Goal: Task Accomplishment & Management: Complete application form

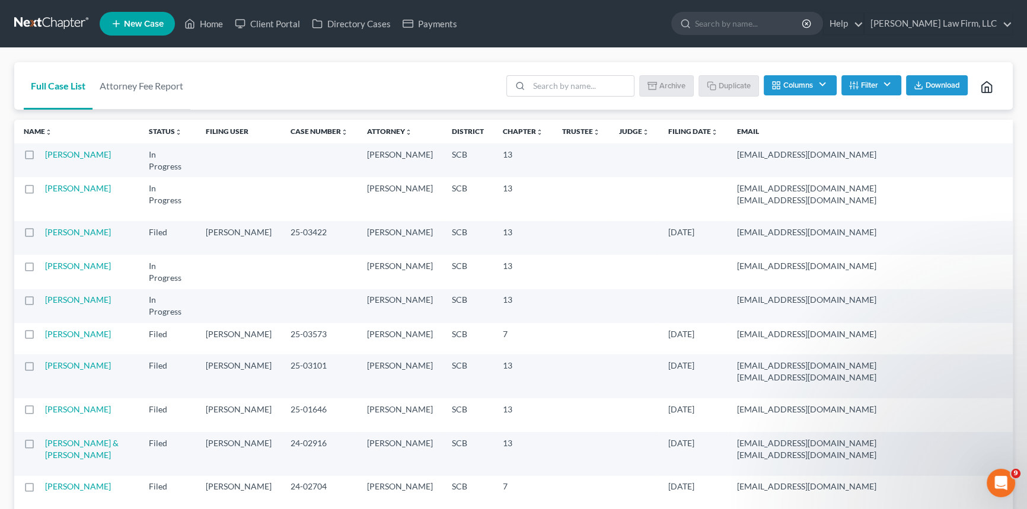
click at [45, 15] on link at bounding box center [52, 23] width 76 height 21
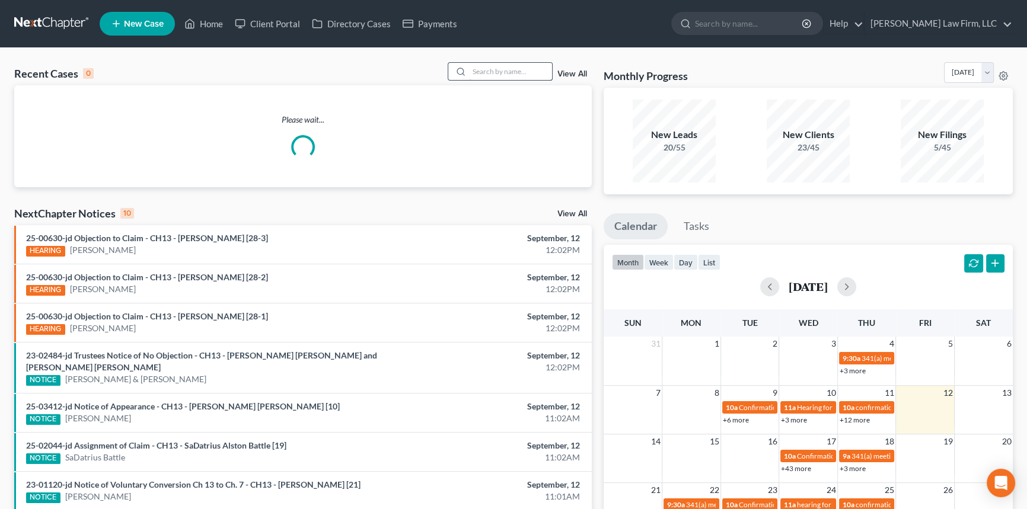
click at [494, 68] on input "search" at bounding box center [510, 71] width 83 height 17
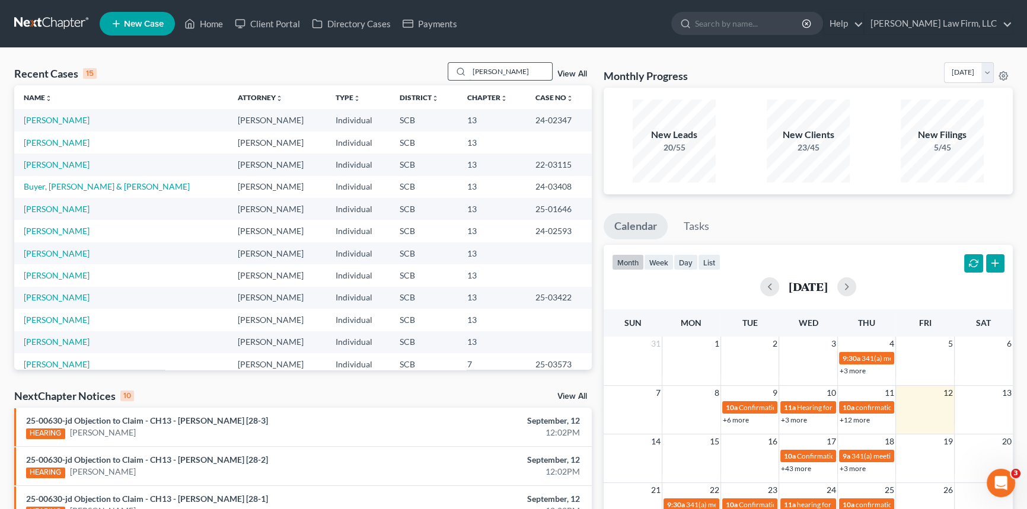
type input "riley"
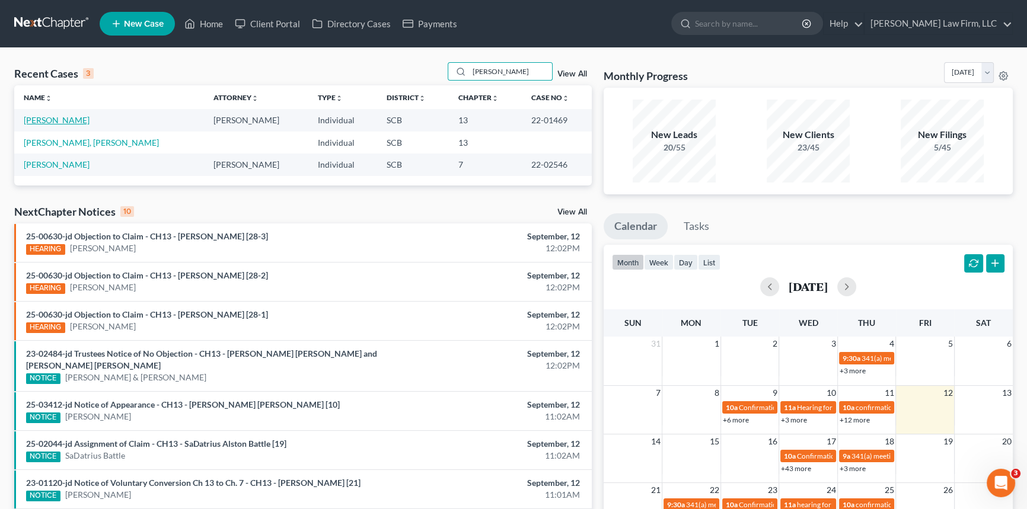
click at [75, 119] on link "Riley, Catherine" at bounding box center [57, 120] width 66 height 10
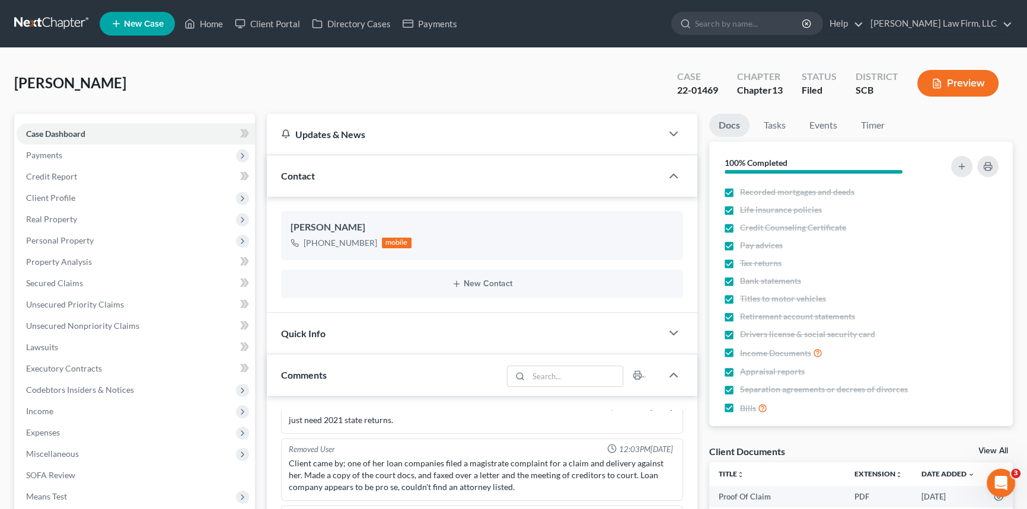
click at [26, 19] on link at bounding box center [52, 23] width 76 height 21
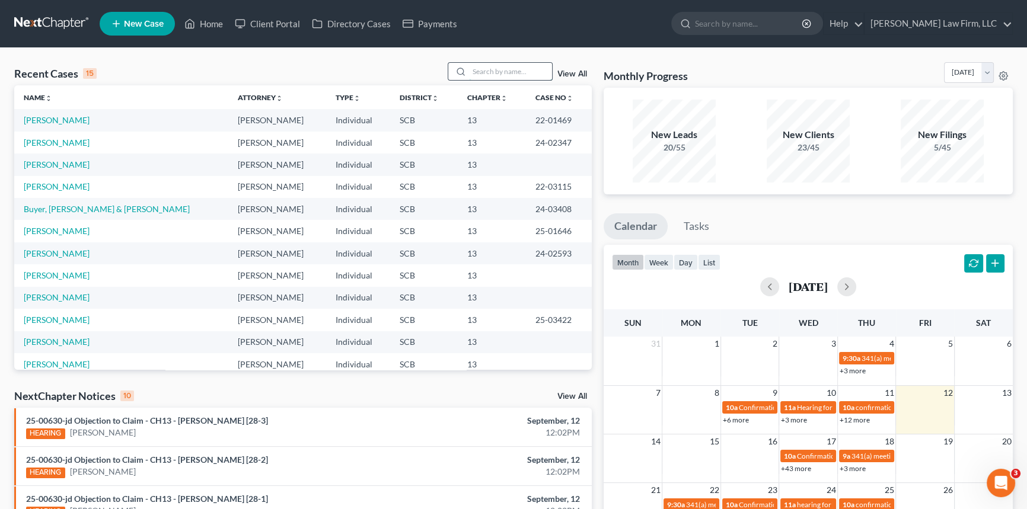
click at [511, 63] on input "search" at bounding box center [510, 71] width 83 height 17
type input "waldon"
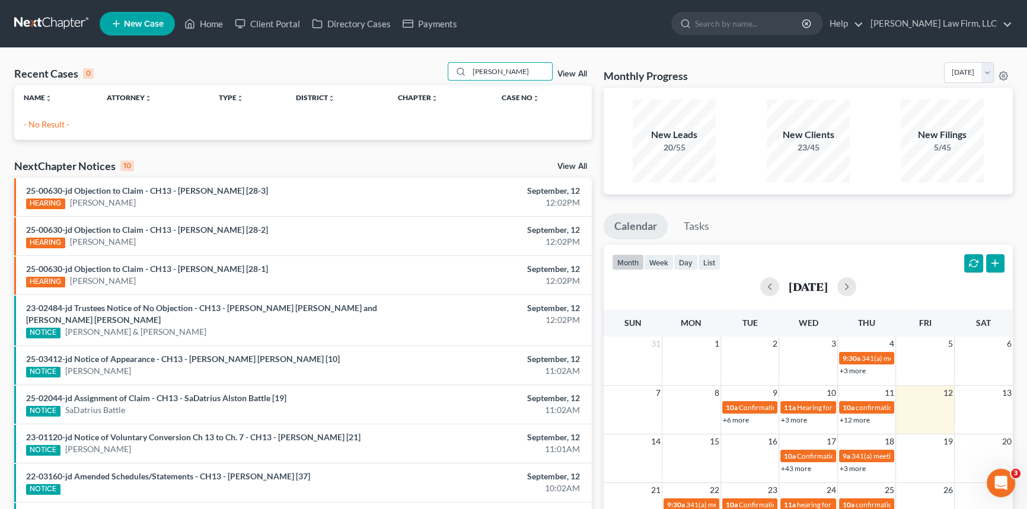
drag, startPoint x: 522, startPoint y: 62, endPoint x: 397, endPoint y: 92, distance: 129.2
click at [397, 92] on div "Recent Cases 0 waldon View All Name unfold_more expand_more expand_less Attorne…" at bounding box center [303, 101] width 578 height 78
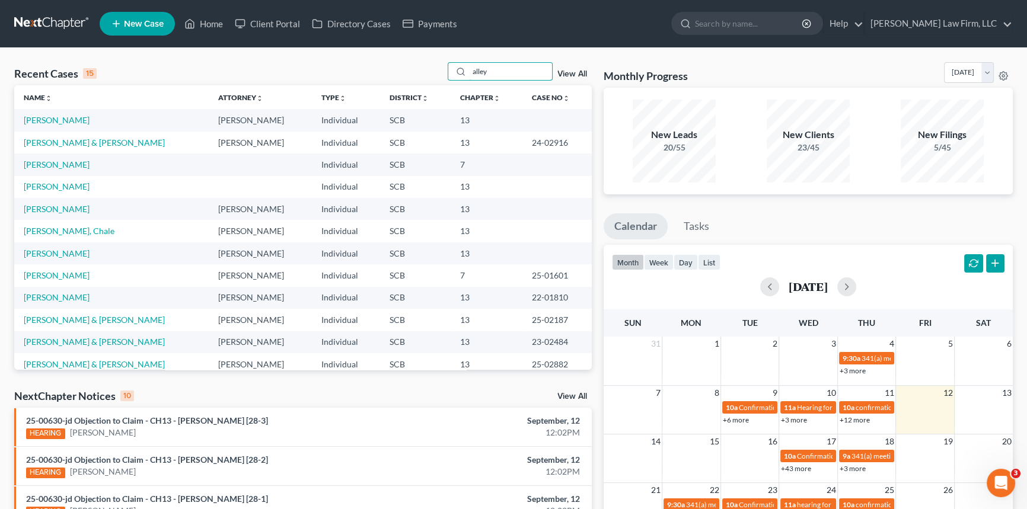
type input "alley"
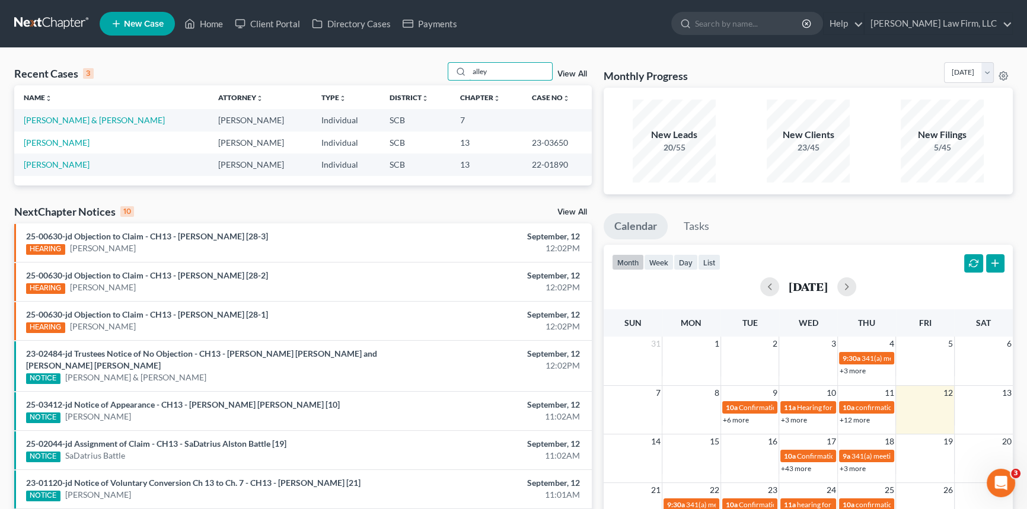
drag, startPoint x: 536, startPoint y: 65, endPoint x: 339, endPoint y: 119, distance: 203.4
click at [338, 119] on div "Recent Cases 3 alley View All Name unfold_more expand_more expand_less Attorney…" at bounding box center [303, 123] width 578 height 123
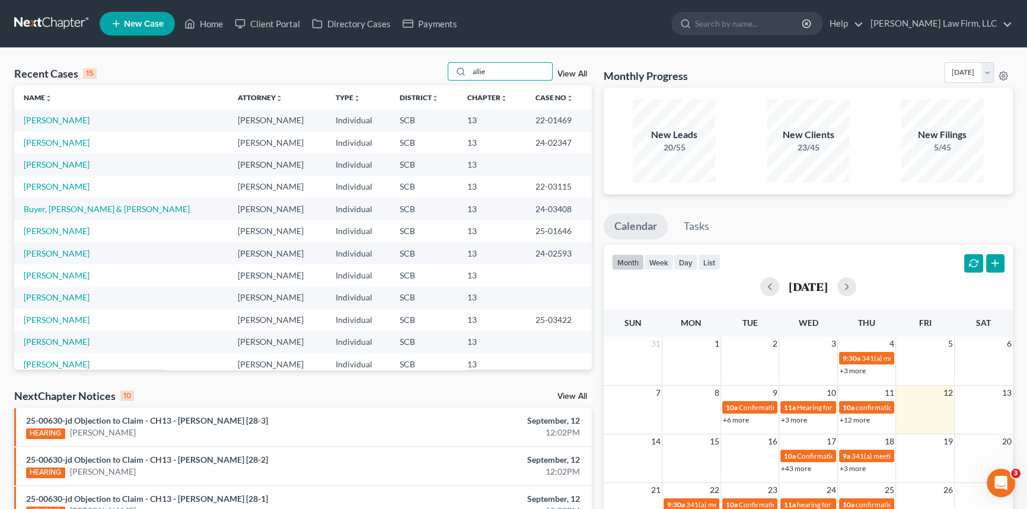
type input "allie"
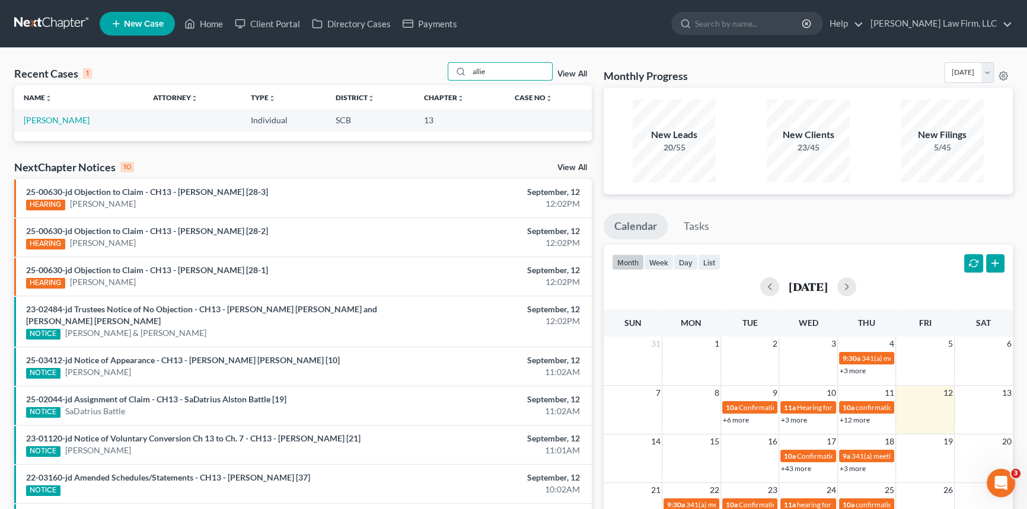
drag, startPoint x: 494, startPoint y: 63, endPoint x: 299, endPoint y: 82, distance: 196.0
click at [299, 82] on div "Recent Cases 1 allie View All Name unfold_more expand_more expand_less Attorney…" at bounding box center [513, 356] width 1027 height 616
type input "A"
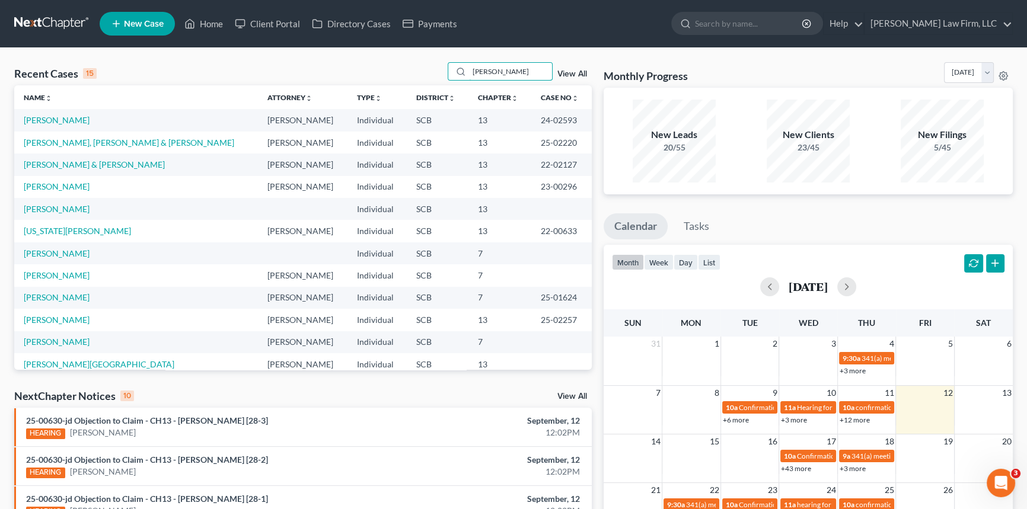
type input "Walden"
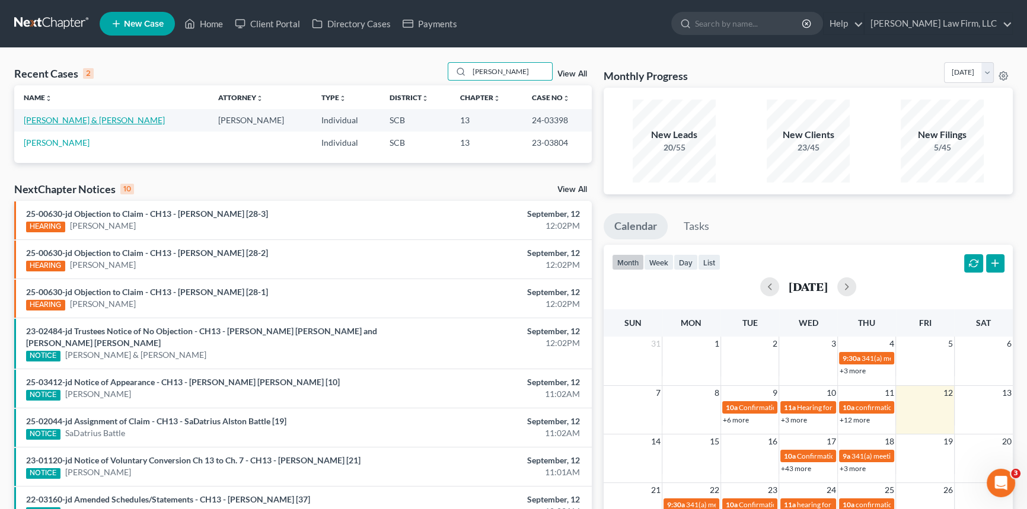
click at [104, 120] on link "Walden, Timothy & Allison" at bounding box center [94, 120] width 141 height 10
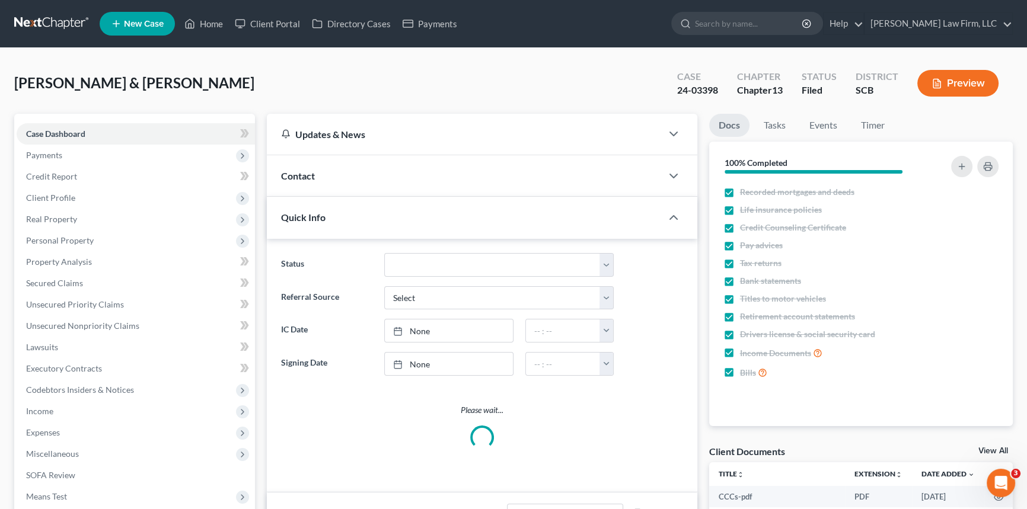
select select "1"
click at [40, 22] on link at bounding box center [52, 23] width 76 height 21
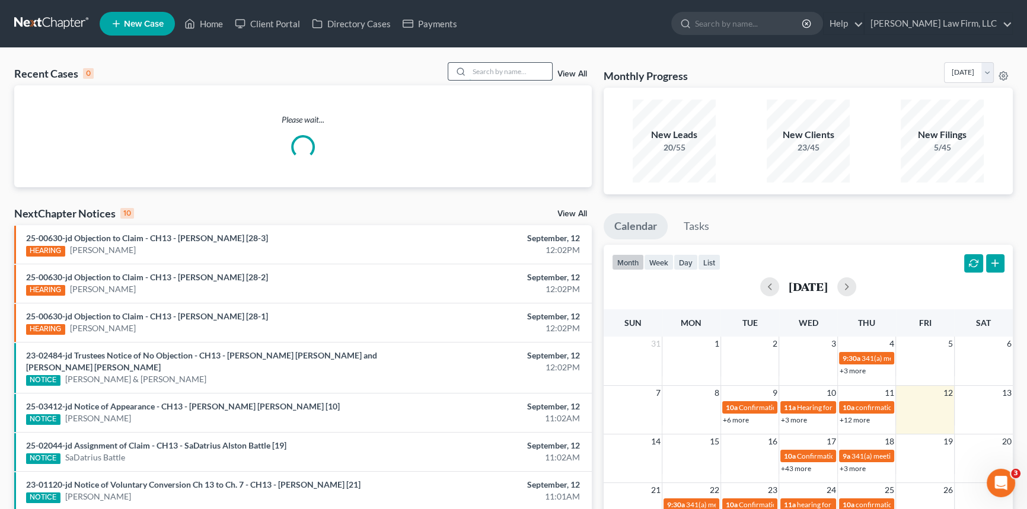
click at [490, 71] on input "search" at bounding box center [510, 71] width 83 height 17
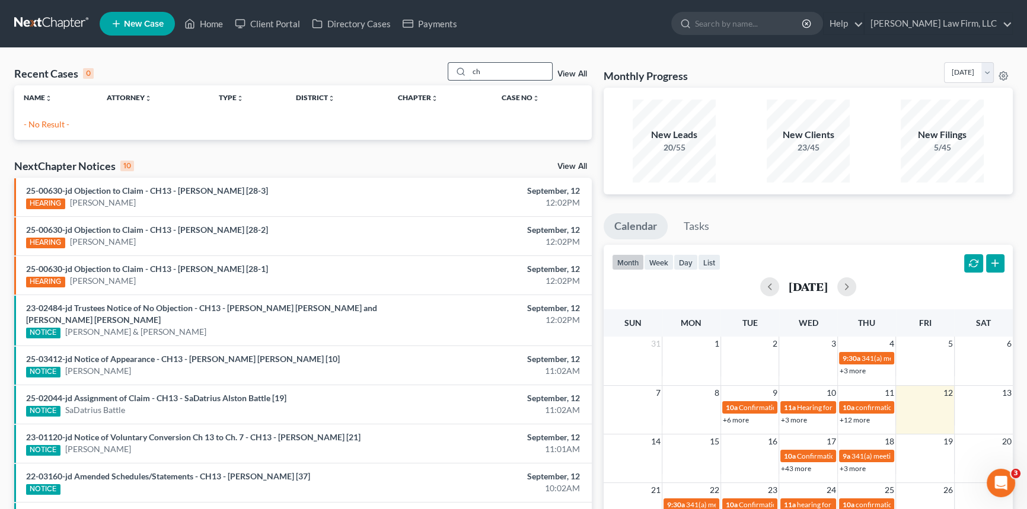
type input "c"
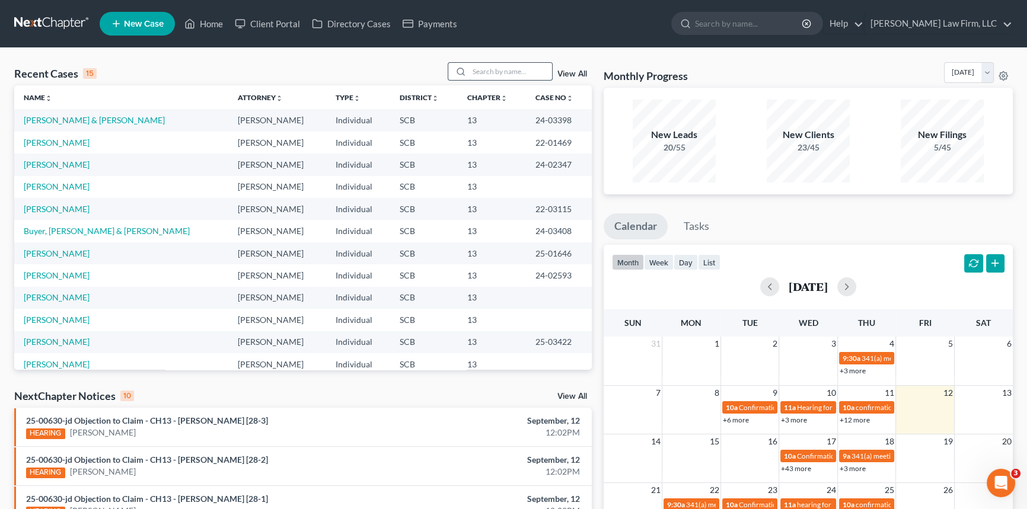
click at [487, 77] on input "search" at bounding box center [510, 71] width 83 height 17
type input "lawson"
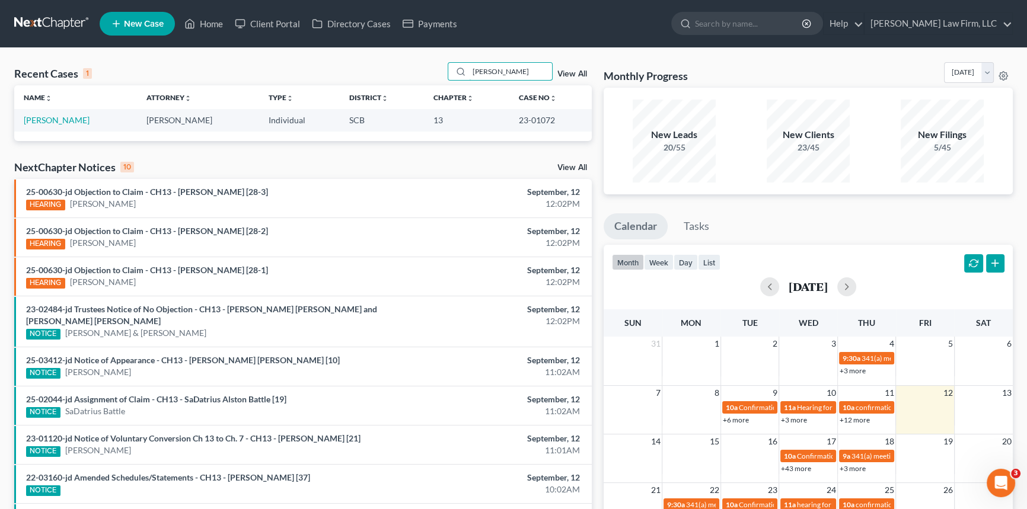
drag, startPoint x: 513, startPoint y: 74, endPoint x: 332, endPoint y: 94, distance: 182.6
click at [332, 94] on div "Recent Cases 1 lawson View All Name unfold_more expand_more expand_less Attorne…" at bounding box center [303, 101] width 578 height 79
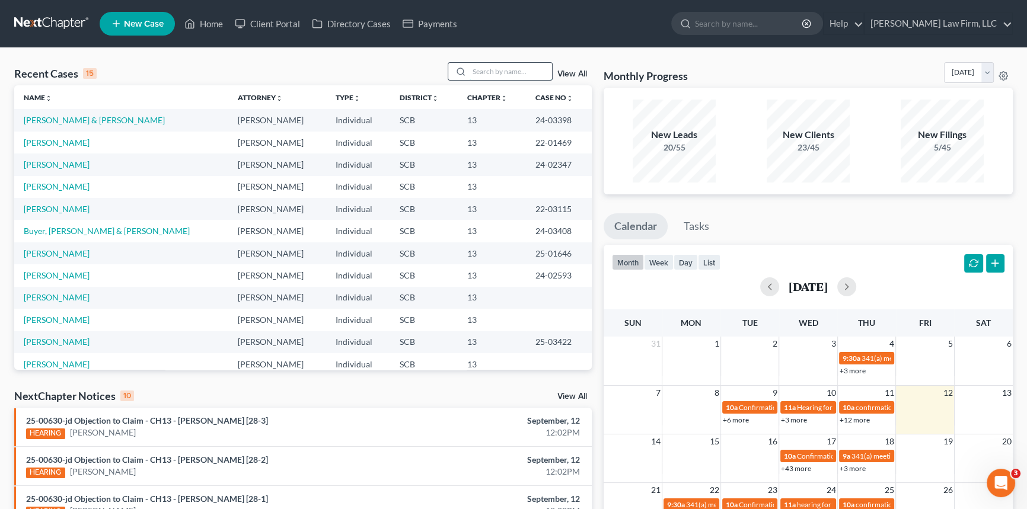
click at [502, 77] on input "search" at bounding box center [510, 71] width 83 height 17
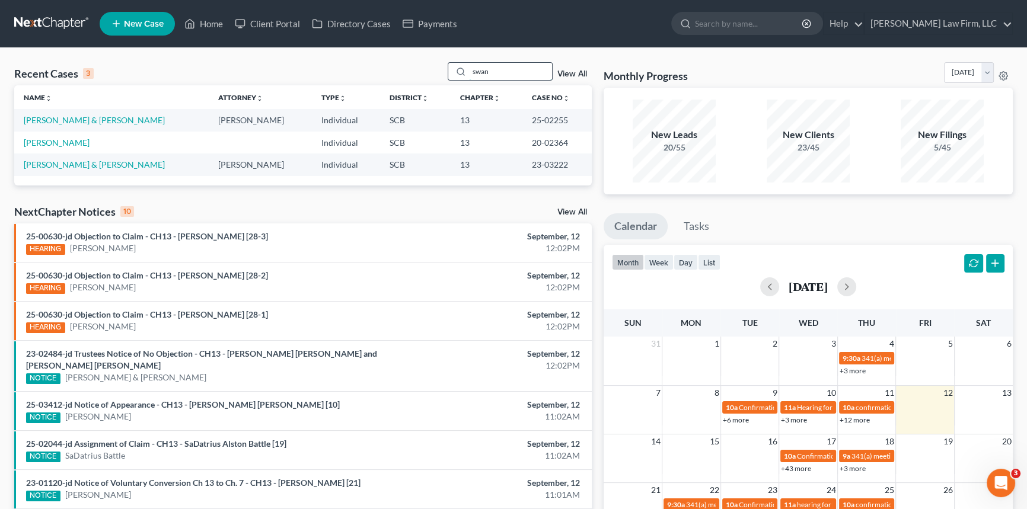
type input "swan"
click at [74, 121] on link "Swanson, Chad & Heidi" at bounding box center [94, 120] width 141 height 10
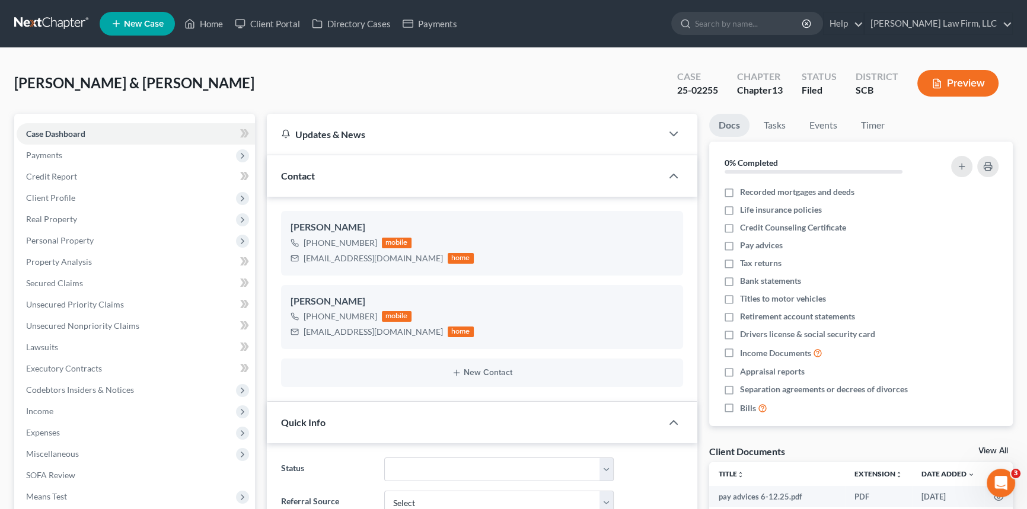
select select "0"
click at [271, 98] on div "Swanson, Chad & Heidi Upgraded Case 25-02255 Chapter Chapter 13 Status Filed Di…" at bounding box center [513, 88] width 999 height 52
click at [222, 63] on div "Swanson, Chad & Heidi Upgraded Case 25-02255 Chapter Chapter 13 Status Filed Di…" at bounding box center [513, 88] width 999 height 52
click at [538, 69] on div "Swanson, Chad & Heidi Upgraded Case 25-02255 Chapter Chapter 13 Status Filed Di…" at bounding box center [513, 88] width 999 height 52
drag, startPoint x: 279, startPoint y: 146, endPoint x: 279, endPoint y: 125, distance: 21.9
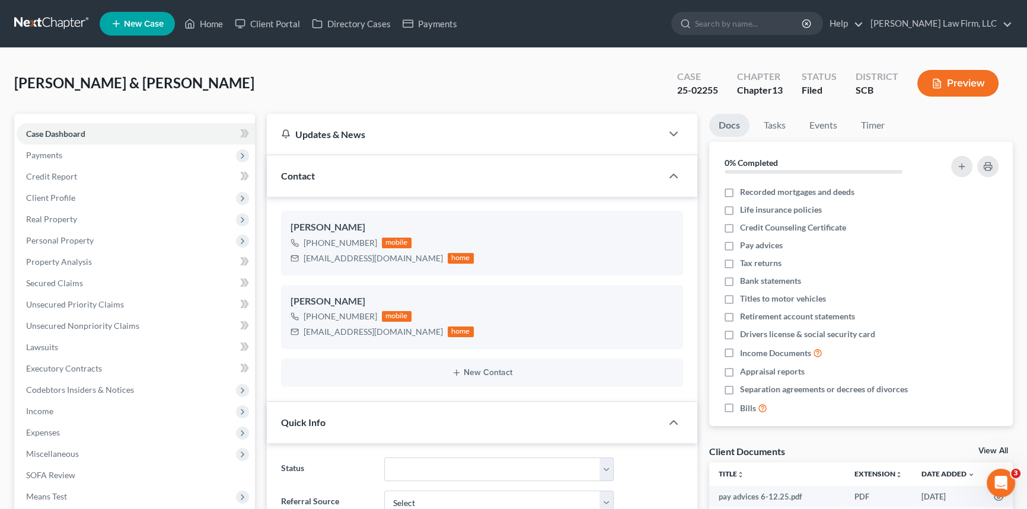
click at [276, 142] on div "Updates & News" at bounding box center [464, 134] width 395 height 41
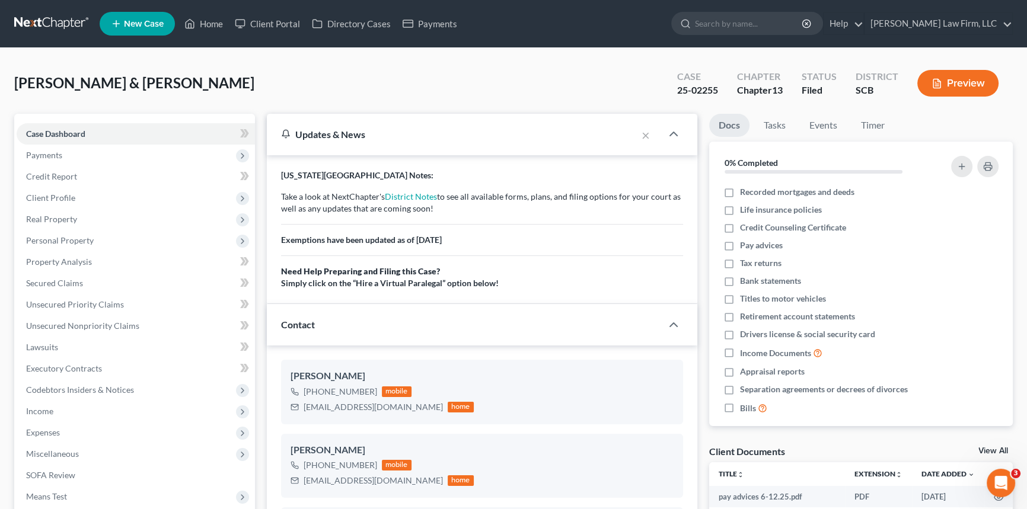
drag, startPoint x: 310, startPoint y: 71, endPoint x: 298, endPoint y: 74, distance: 13.0
click at [304, 72] on div "Swanson, Chad & Heidi Upgraded Case 25-02255 Chapter Chapter 13 Status Filed Di…" at bounding box center [513, 88] width 999 height 52
click at [205, 19] on link "Home" at bounding box center [204, 23] width 50 height 21
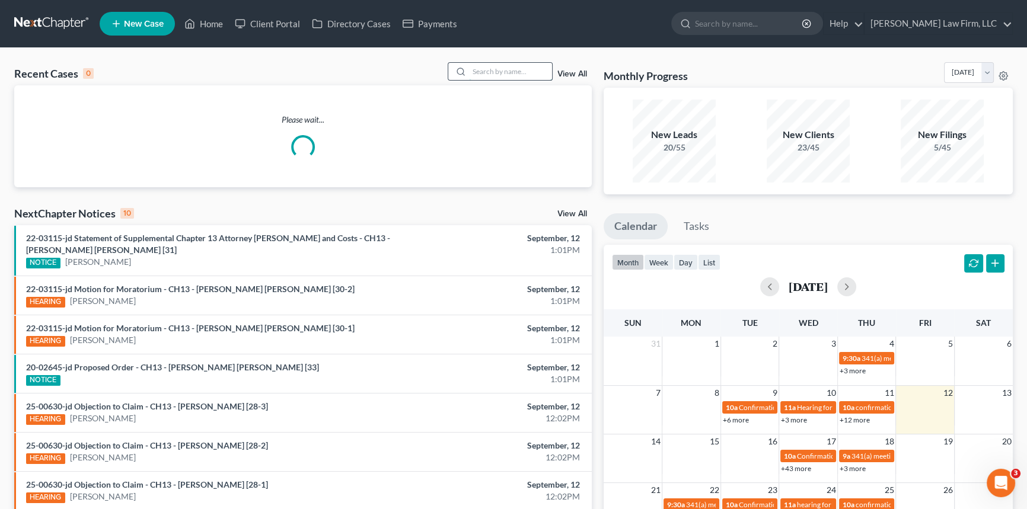
click at [485, 68] on input "search" at bounding box center [510, 71] width 83 height 17
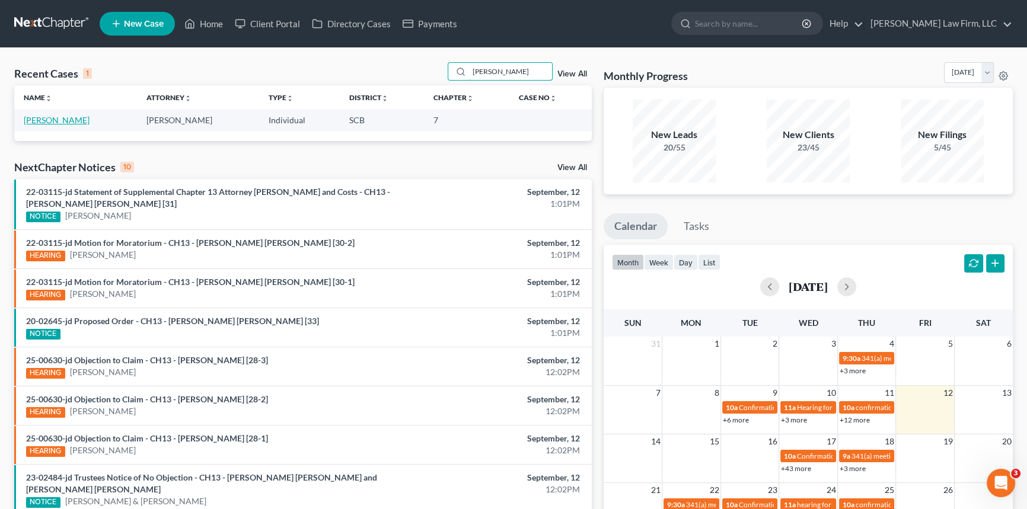
type input "webb"
click at [62, 117] on link "[PERSON_NAME]" at bounding box center [57, 120] width 66 height 10
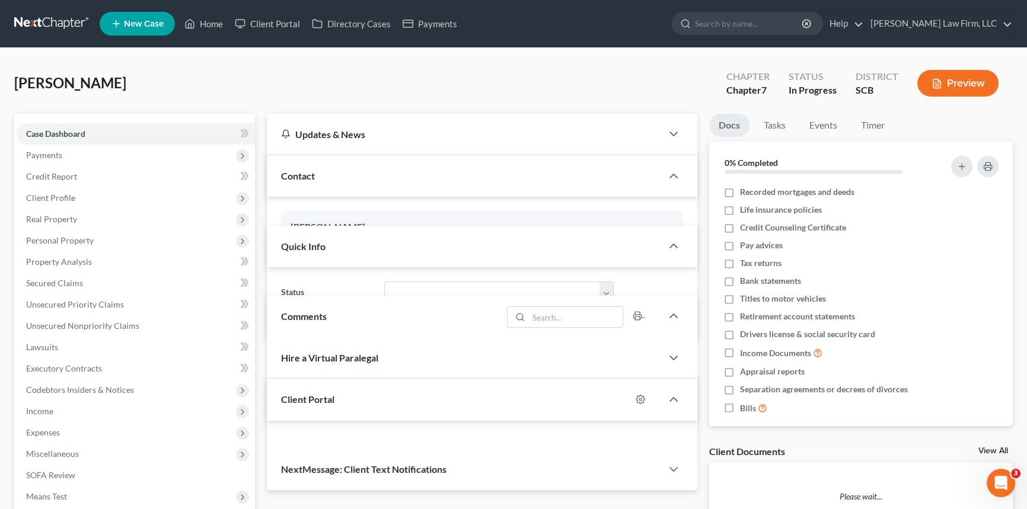
select select "1"
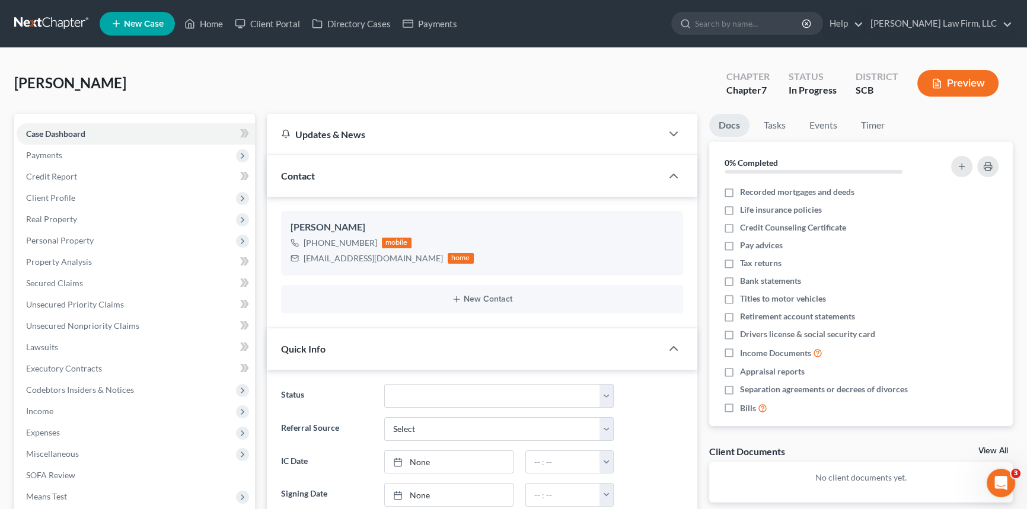
scroll to position [1, 0]
click at [214, 20] on link "Home" at bounding box center [204, 23] width 50 height 21
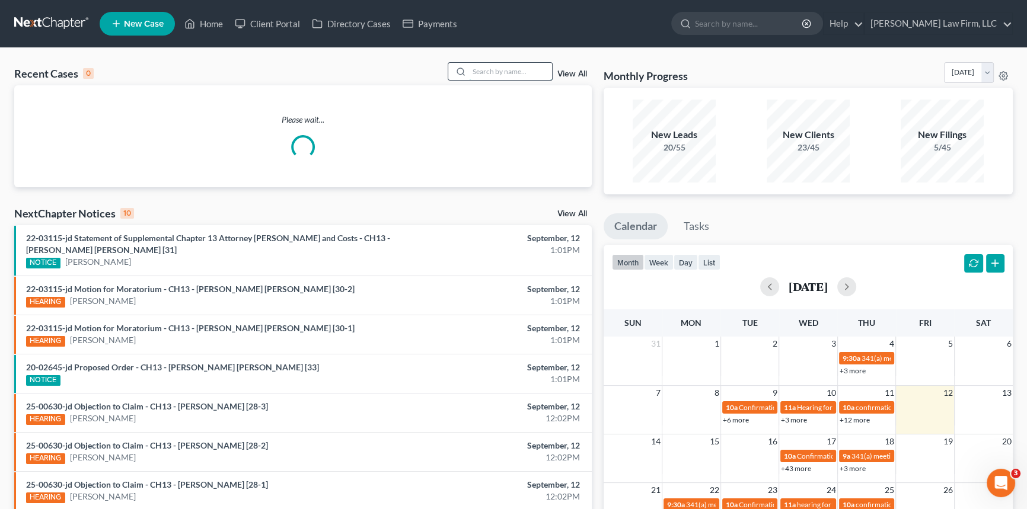
click at [495, 72] on input "search" at bounding box center [510, 71] width 83 height 17
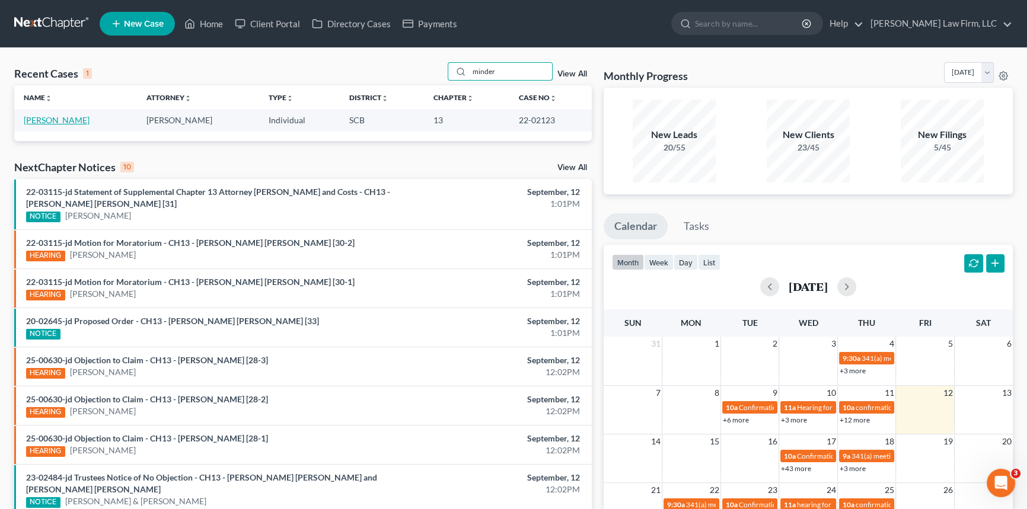
type input "minder"
click at [59, 120] on link "Minder, Martin" at bounding box center [57, 120] width 66 height 10
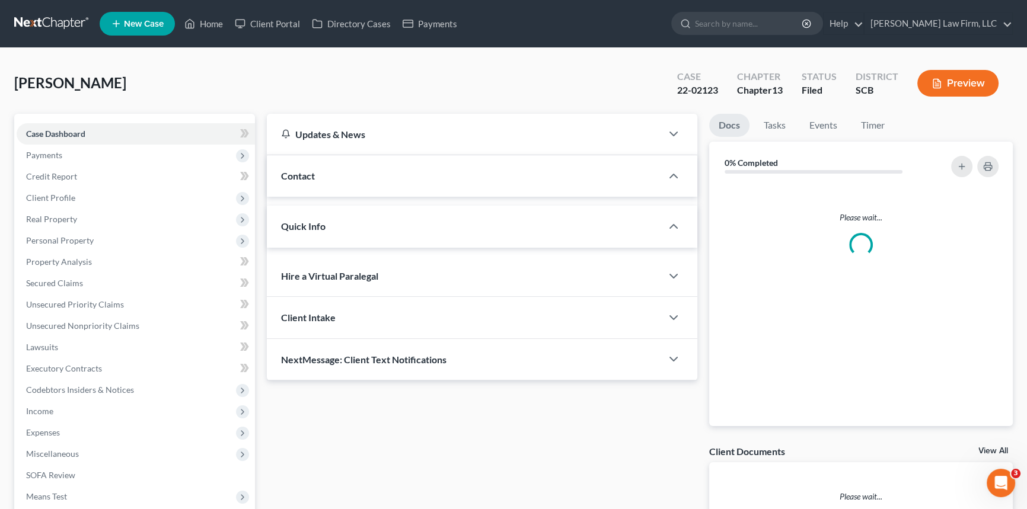
select select "2"
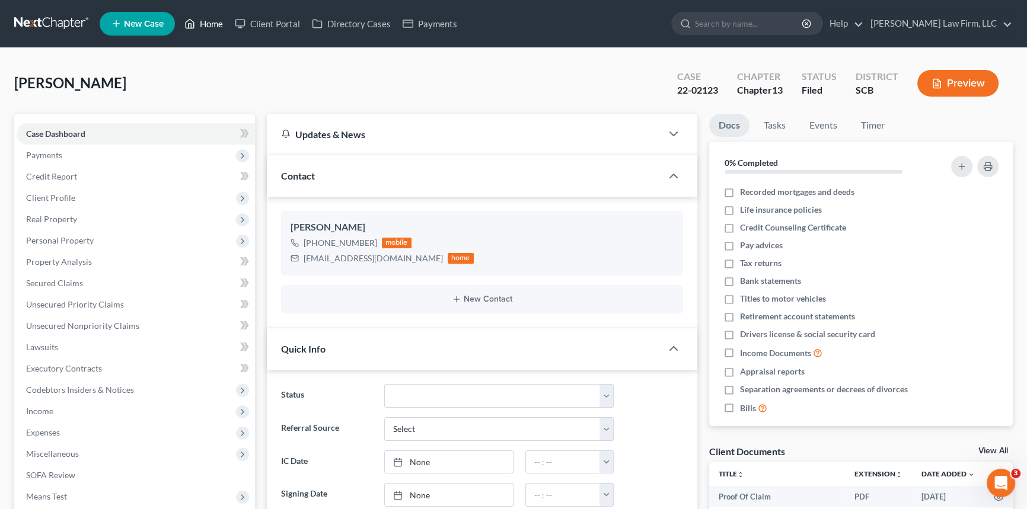
click at [218, 18] on link "Home" at bounding box center [204, 23] width 50 height 21
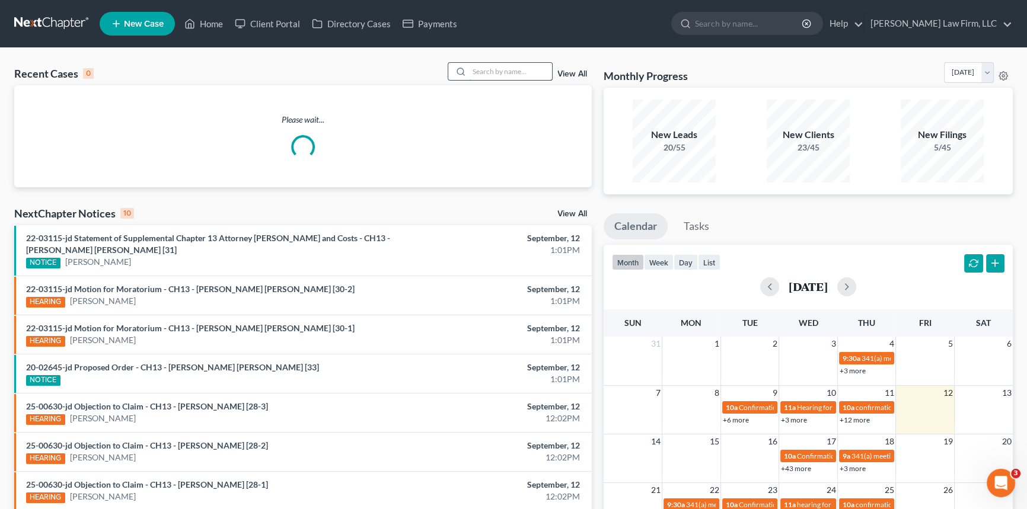
click at [490, 68] on input "search" at bounding box center [510, 71] width 83 height 17
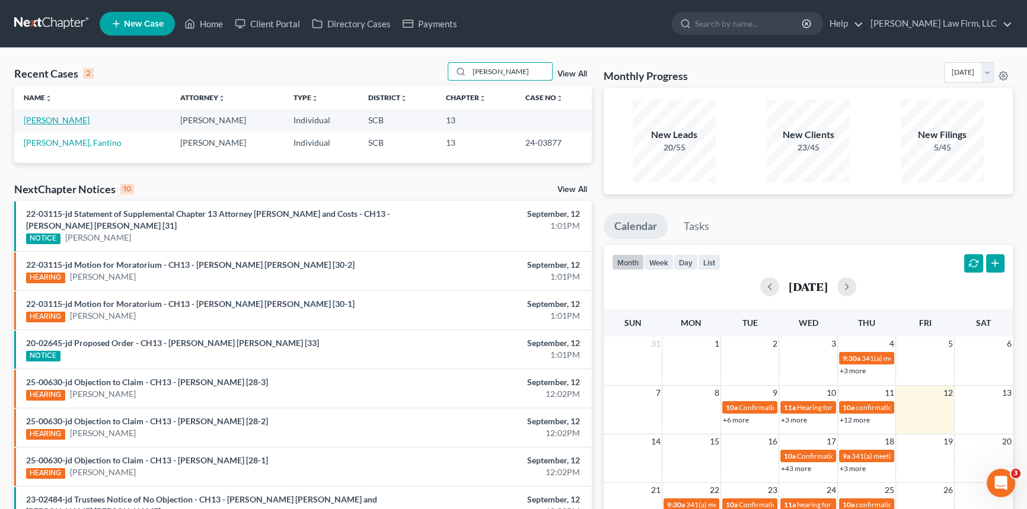
type input "guinyard"
click at [90, 120] on link "[PERSON_NAME]" at bounding box center [57, 120] width 66 height 10
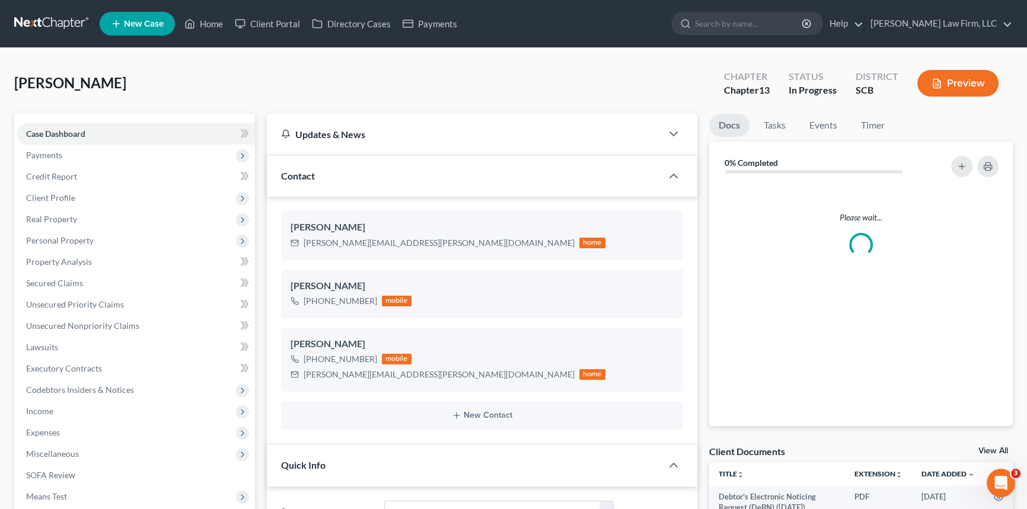
select select "0"
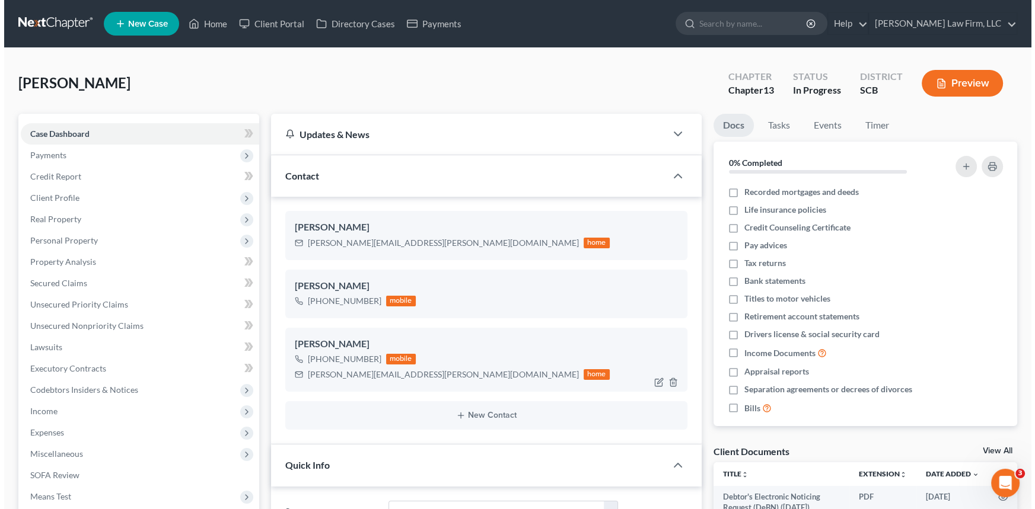
scroll to position [43, 0]
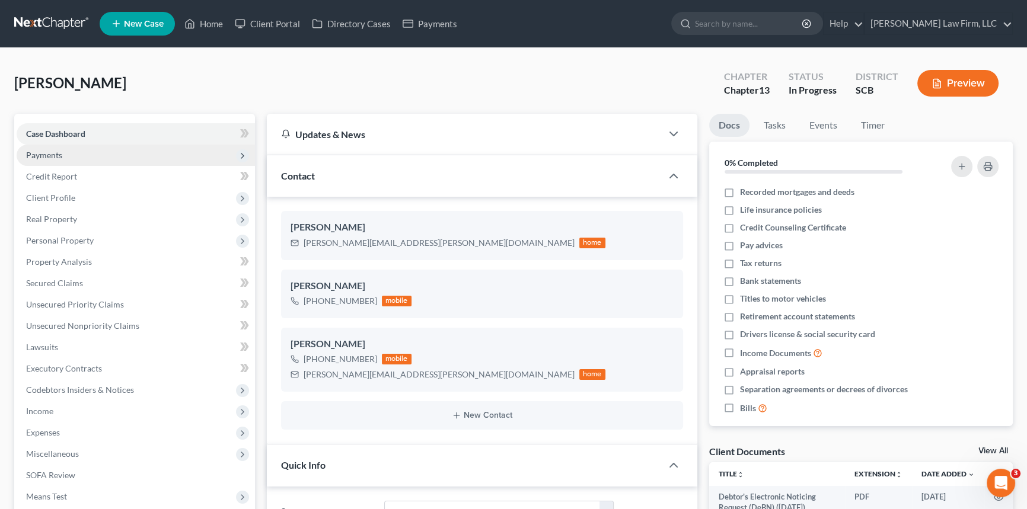
click at [40, 150] on span "Payments" at bounding box center [44, 155] width 36 height 10
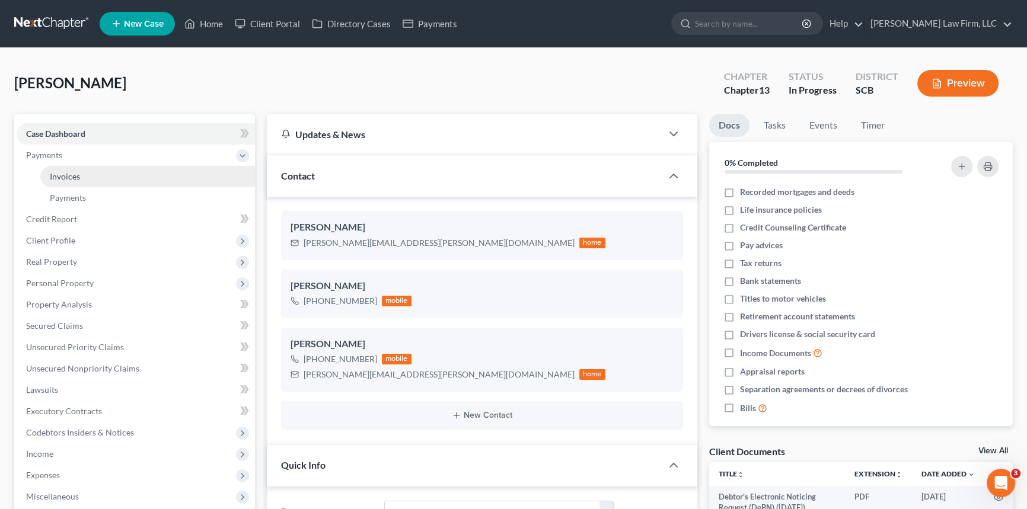
click at [75, 168] on link "Invoices" at bounding box center [147, 176] width 215 height 21
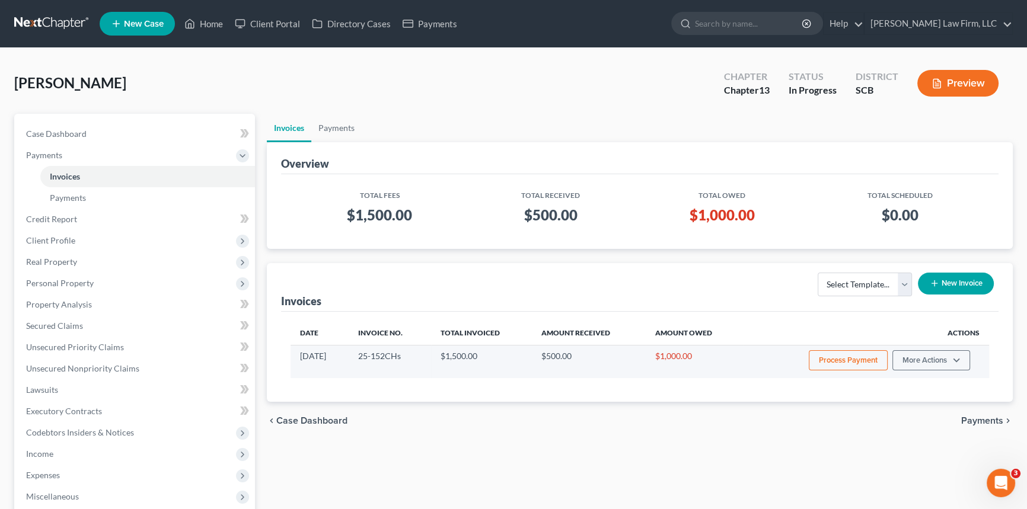
click at [861, 361] on button "Process Payment" at bounding box center [848, 360] width 79 height 20
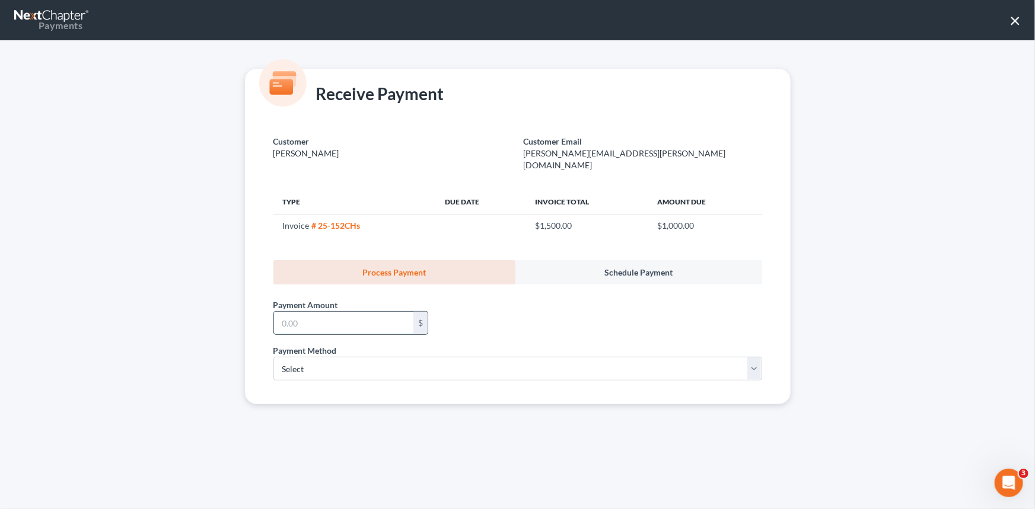
click at [280, 312] on input "text" at bounding box center [343, 323] width 139 height 23
type input "1,000.00"
click at [304, 357] on select "Select ACH Credit Card" at bounding box center [517, 369] width 489 height 24
select select "1"
click at [273, 357] on select "Select ACH Credit Card" at bounding box center [517, 369] width 489 height 24
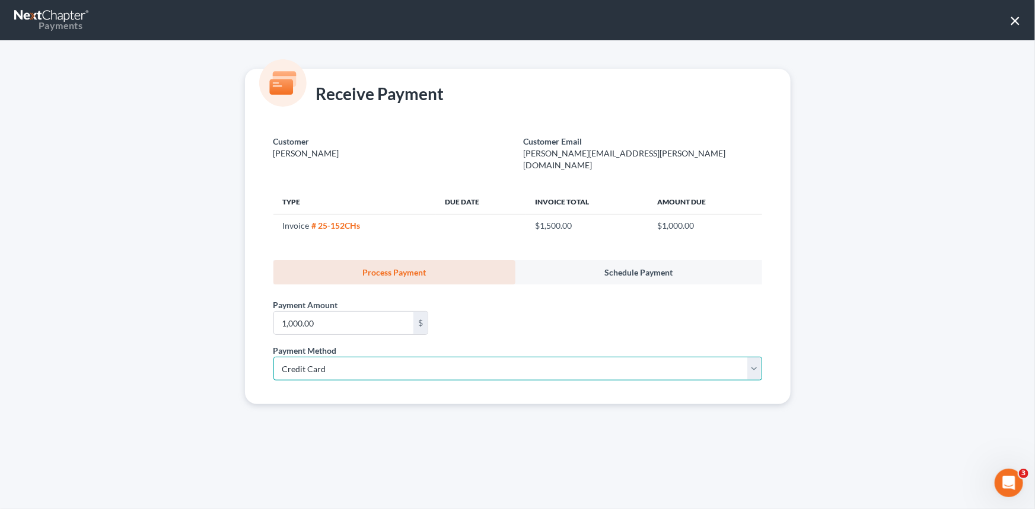
select select "42"
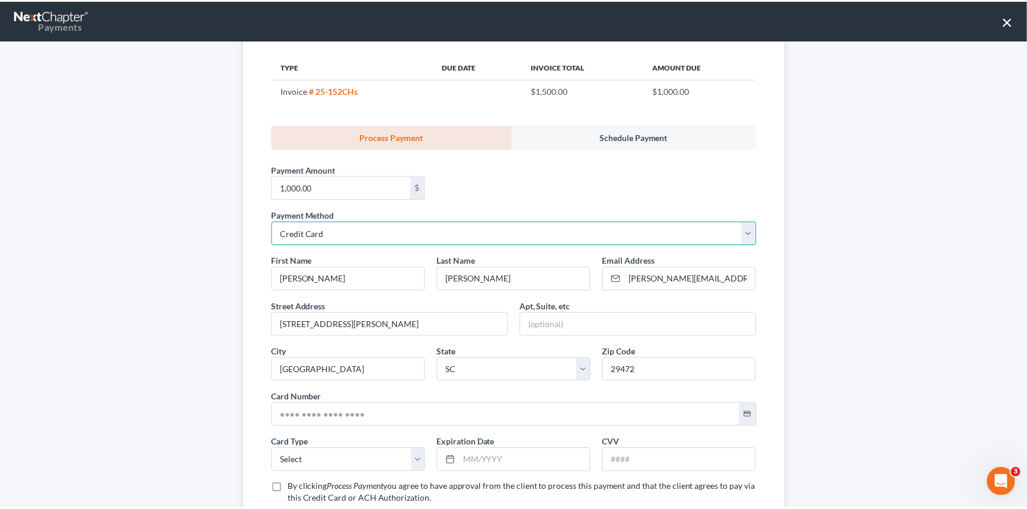
scroll to position [161, 0]
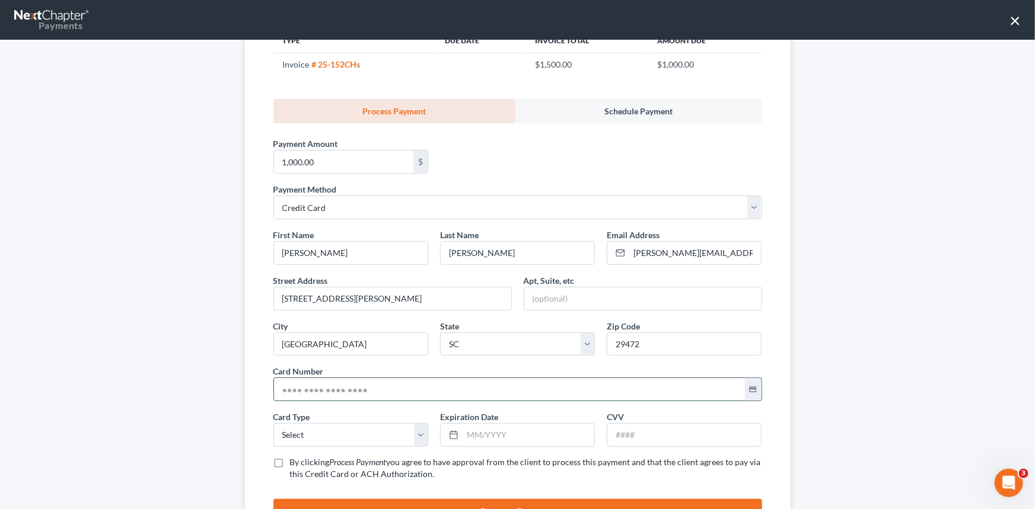
click at [279, 378] on input "text" at bounding box center [509, 389] width 471 height 23
type input "4031 6301 5984 4942"
click at [326, 423] on select "Select Visa MasterCard Discover American Express" at bounding box center [350, 435] width 155 height 24
select select "0"
click at [273, 423] on select "Select Visa MasterCard Discover American Express" at bounding box center [350, 435] width 155 height 24
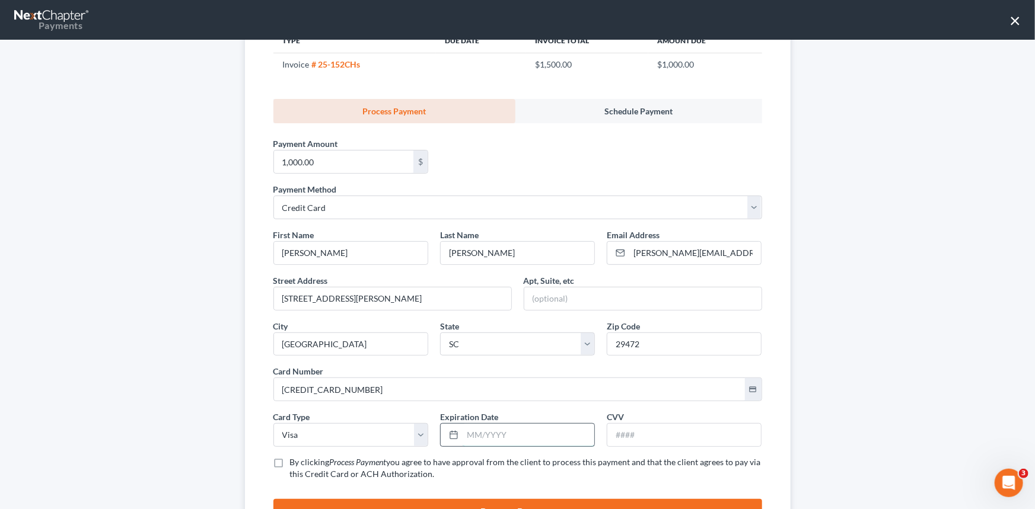
click at [478, 424] on input "text" at bounding box center [529, 435] width 132 height 23
click at [463, 424] on input "637" at bounding box center [529, 435] width 132 height 23
type input "04/2030"
click at [613, 424] on input "text" at bounding box center [684, 435] width 154 height 23
type input "637"
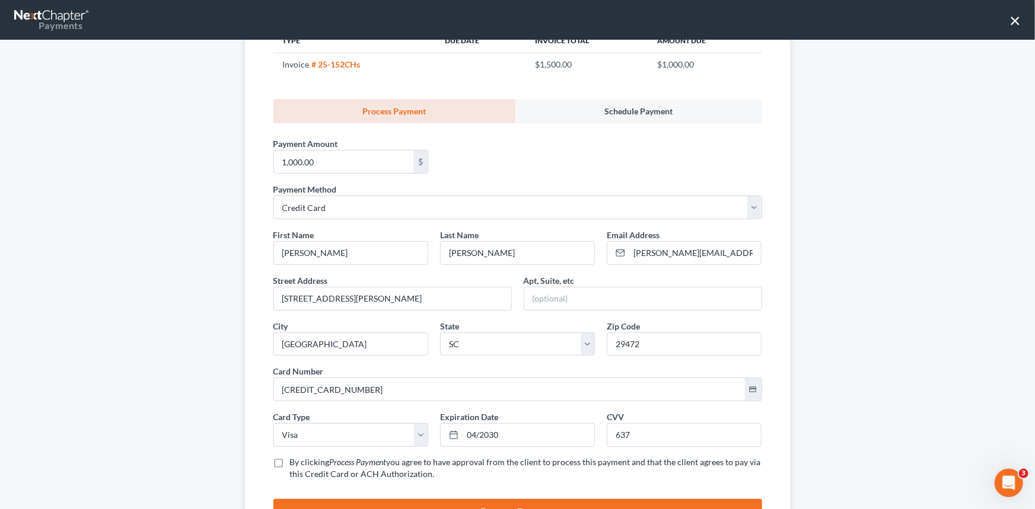
click at [290, 457] on label "By clicking Process Payment you agree to have approval from the client to proce…" at bounding box center [526, 469] width 472 height 24
click at [295, 457] on input "By clicking Process Payment you agree to have approval from the client to proce…" at bounding box center [299, 461] width 8 height 8
checkbox input "true"
click at [498, 499] on button "Process Payment" at bounding box center [517, 512] width 489 height 26
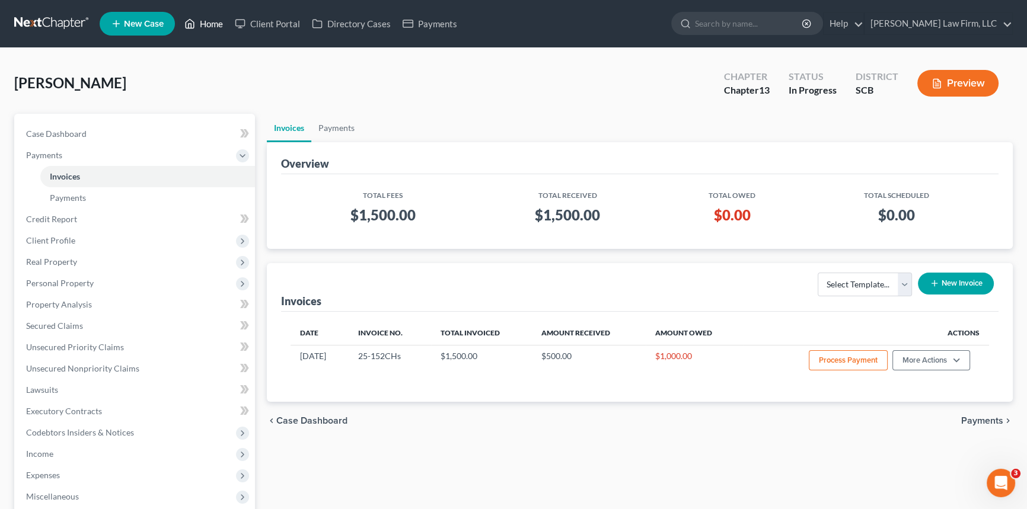
click at [208, 20] on link "Home" at bounding box center [204, 23] width 50 height 21
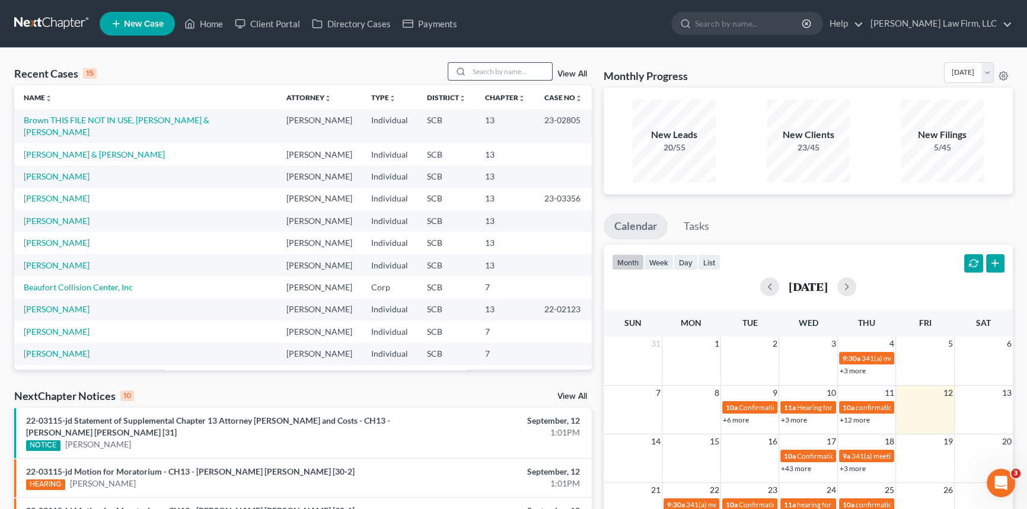
click at [470, 74] on input "search" at bounding box center [510, 71] width 83 height 17
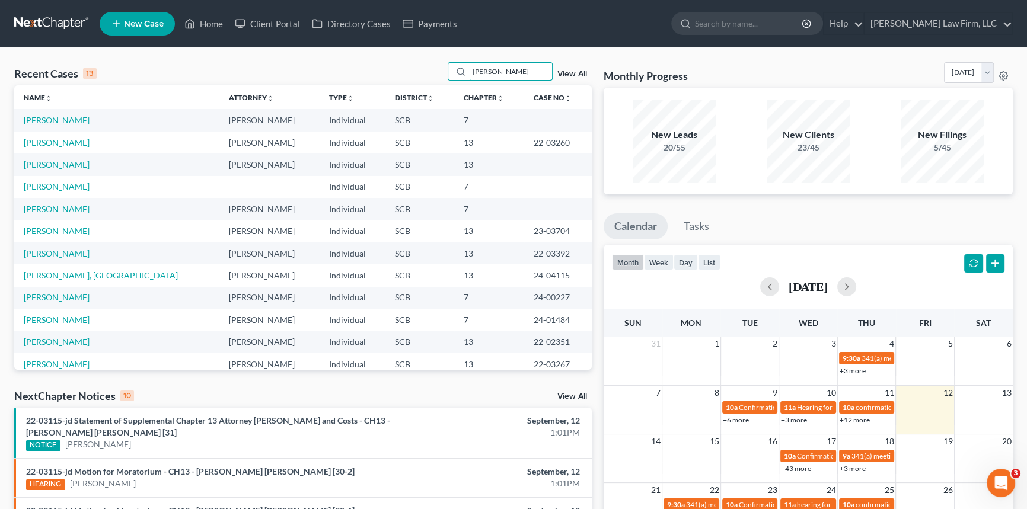
type input "anderson"
click at [66, 116] on link "[PERSON_NAME]" at bounding box center [57, 120] width 66 height 10
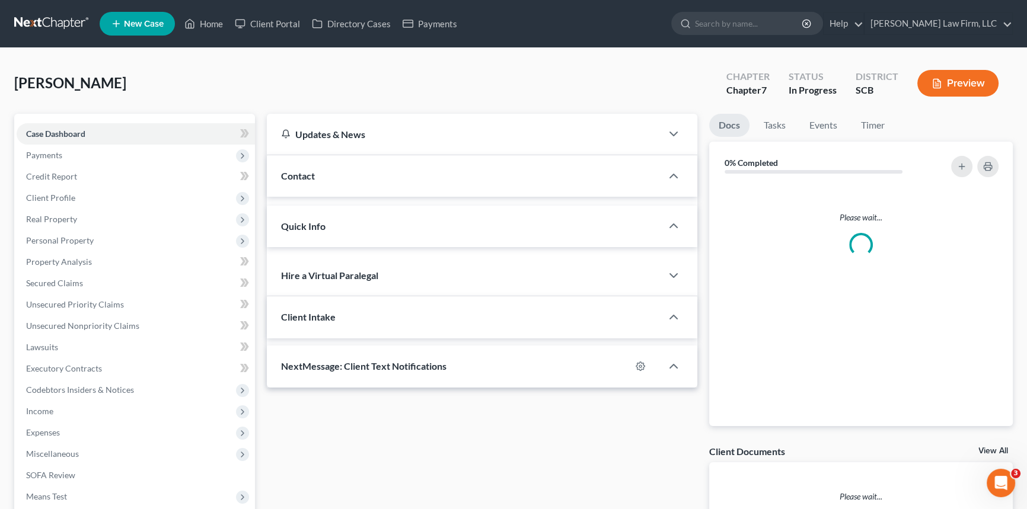
select select "0"
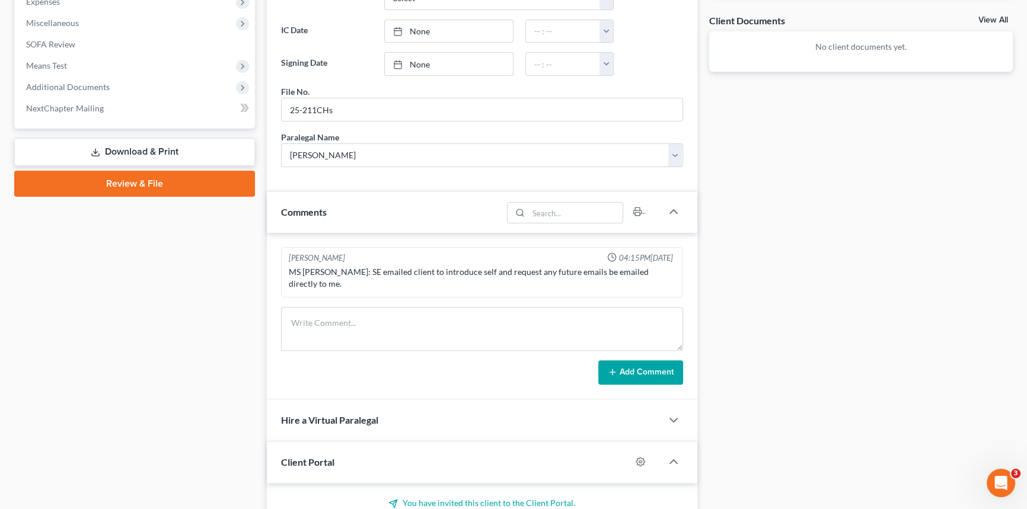
scroll to position [485, 0]
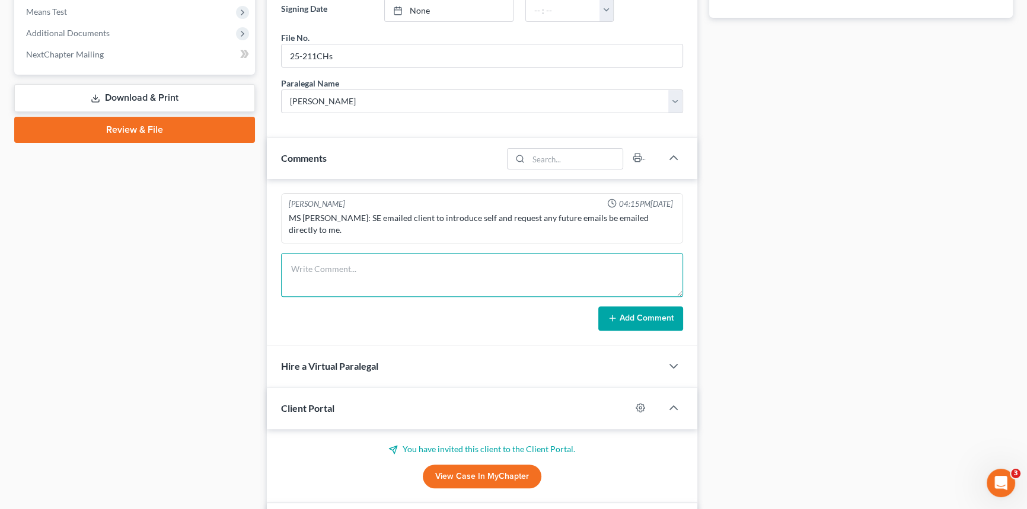
click at [302, 256] on textarea at bounding box center [482, 275] width 402 height 44
type textarea "m"
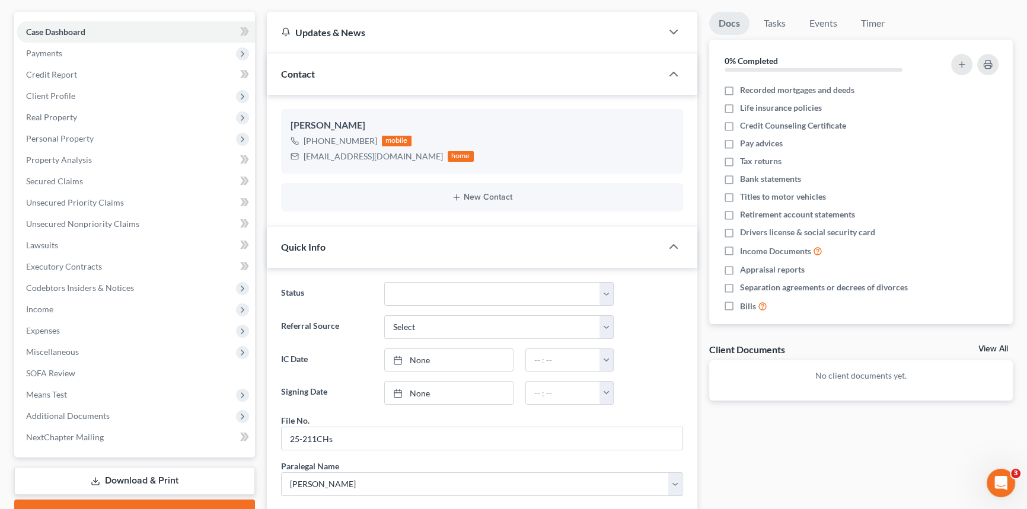
scroll to position [0, 0]
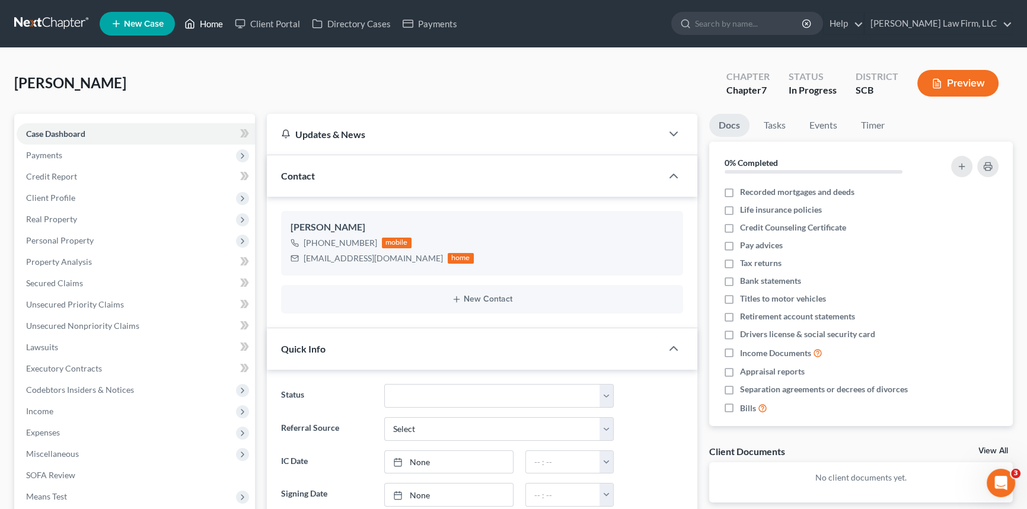
click at [209, 18] on link "Home" at bounding box center [204, 23] width 50 height 21
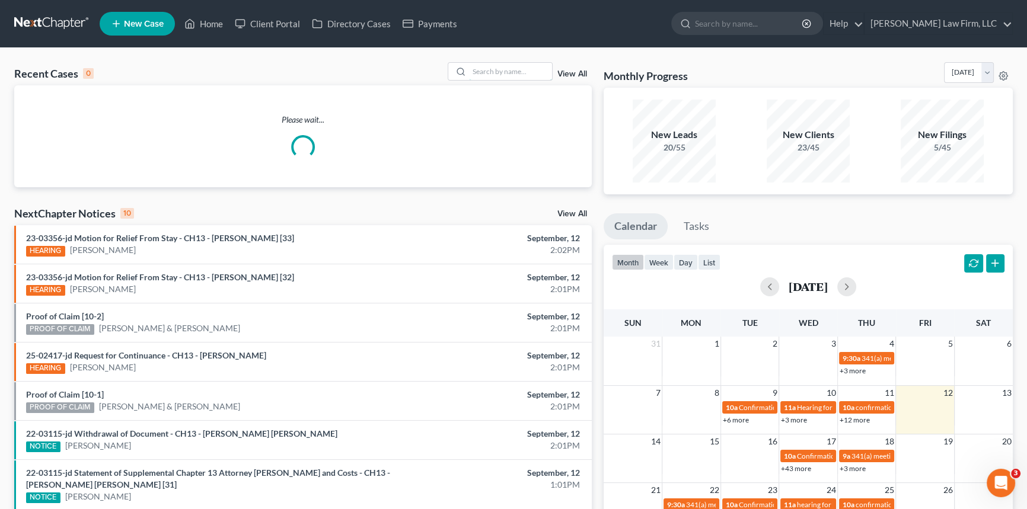
drag, startPoint x: 477, startPoint y: 75, endPoint x: 478, endPoint y: 84, distance: 8.9
click at [477, 75] on input "search" at bounding box center [510, 71] width 83 height 17
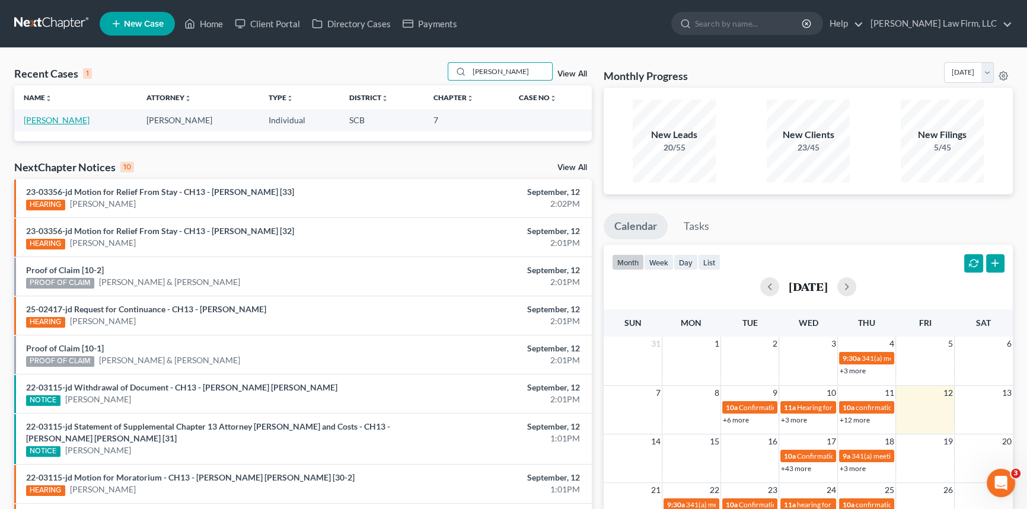
type input "wherry"
click at [62, 118] on link "[PERSON_NAME]" at bounding box center [57, 120] width 66 height 10
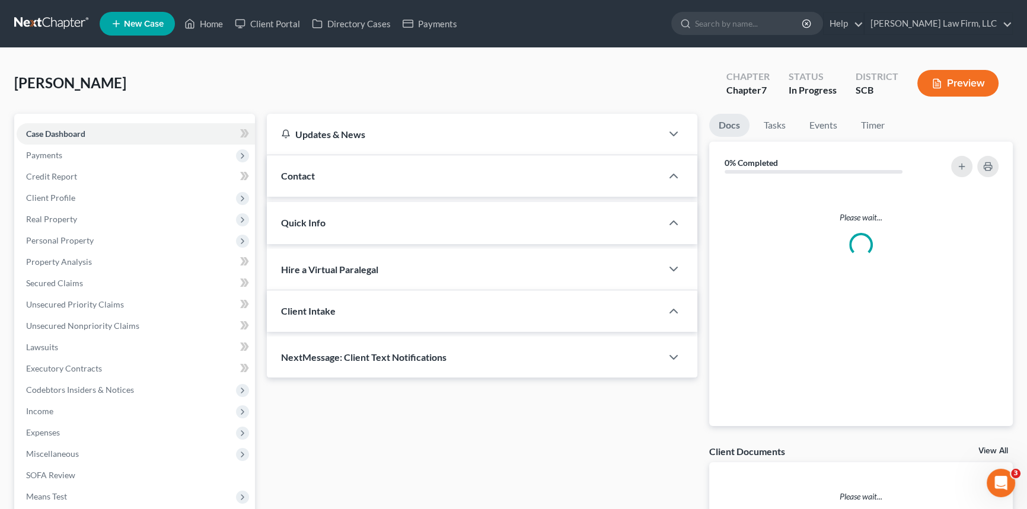
select select "0"
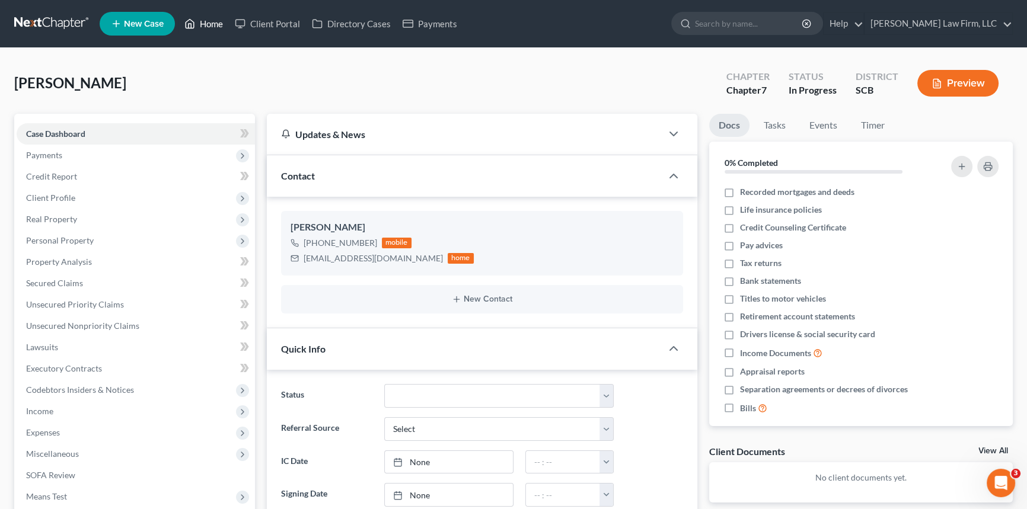
click at [210, 21] on link "Home" at bounding box center [204, 23] width 50 height 21
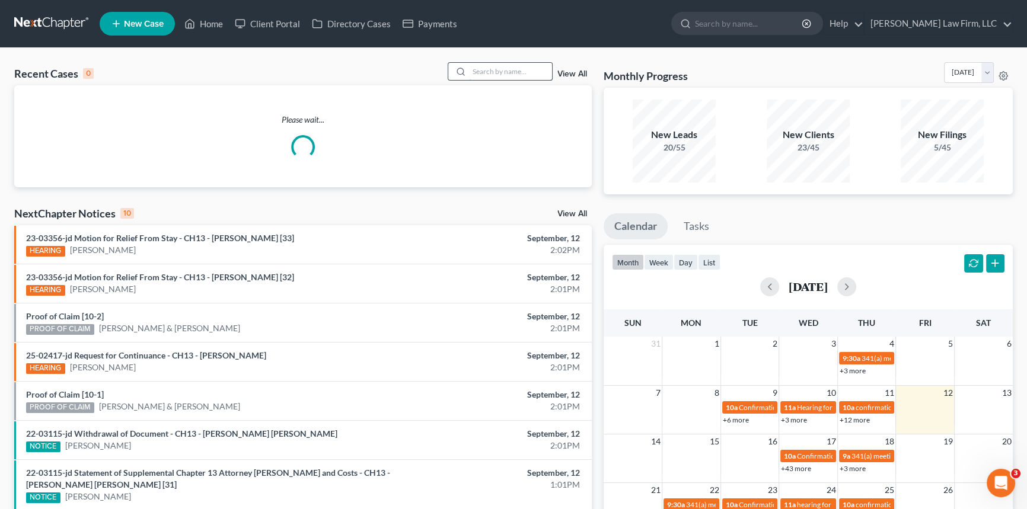
click at [476, 69] on input "search" at bounding box center [510, 71] width 83 height 17
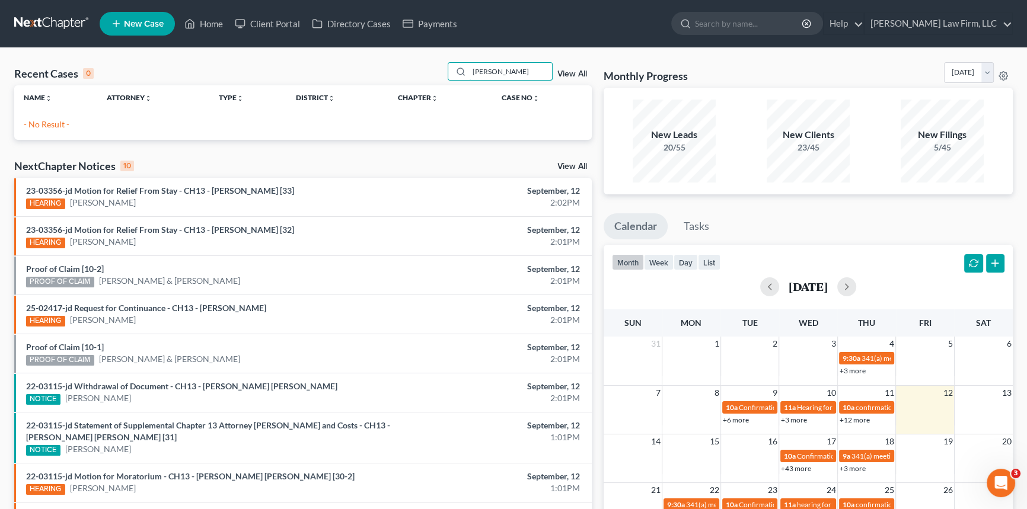
type input "schulte"
click at [154, 23] on span "New Case" at bounding box center [144, 24] width 40 height 9
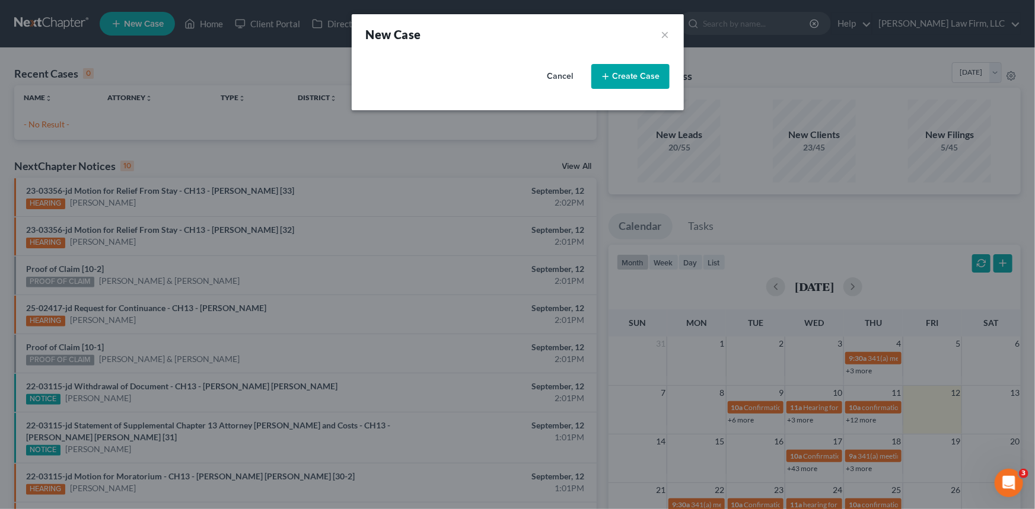
select select "72"
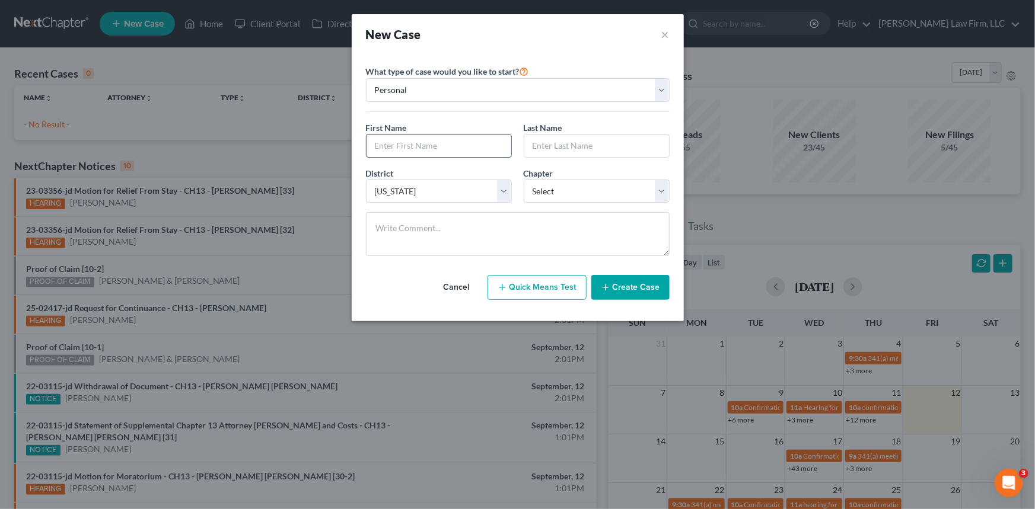
click at [381, 142] on input "text" at bounding box center [438, 146] width 145 height 23
type input "Donald"
type input "Schulte"
click at [552, 188] on select "Select 7 11 12 13" at bounding box center [597, 192] width 146 height 24
select select "0"
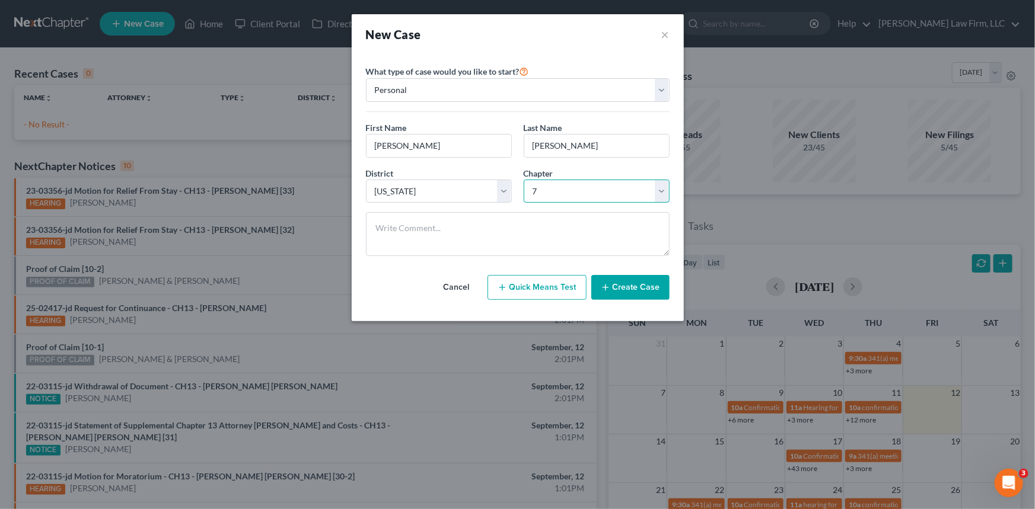
click at [524, 180] on select "Select 7 11 12 13" at bounding box center [597, 192] width 146 height 24
click at [626, 287] on button "Create Case" at bounding box center [630, 287] width 78 height 25
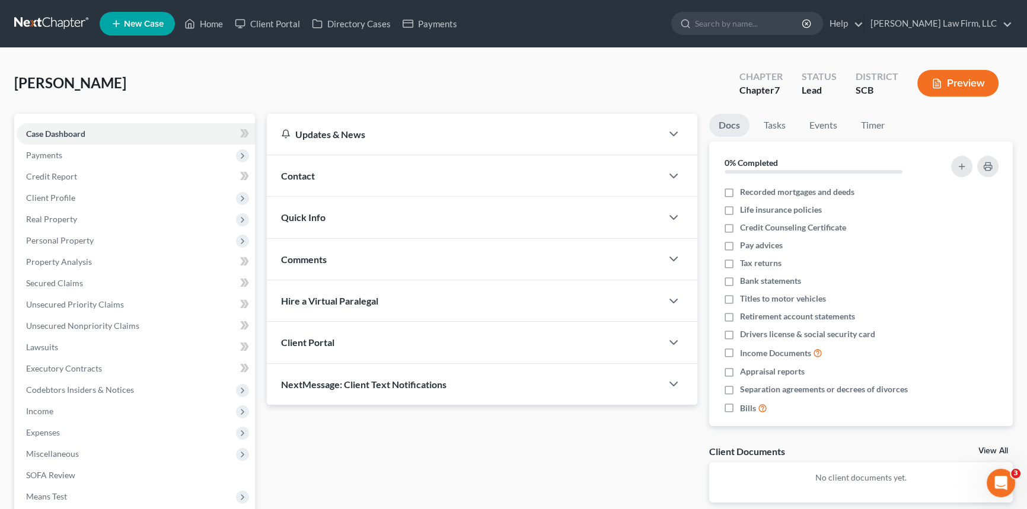
click at [303, 170] on span "Contact" at bounding box center [298, 175] width 34 height 11
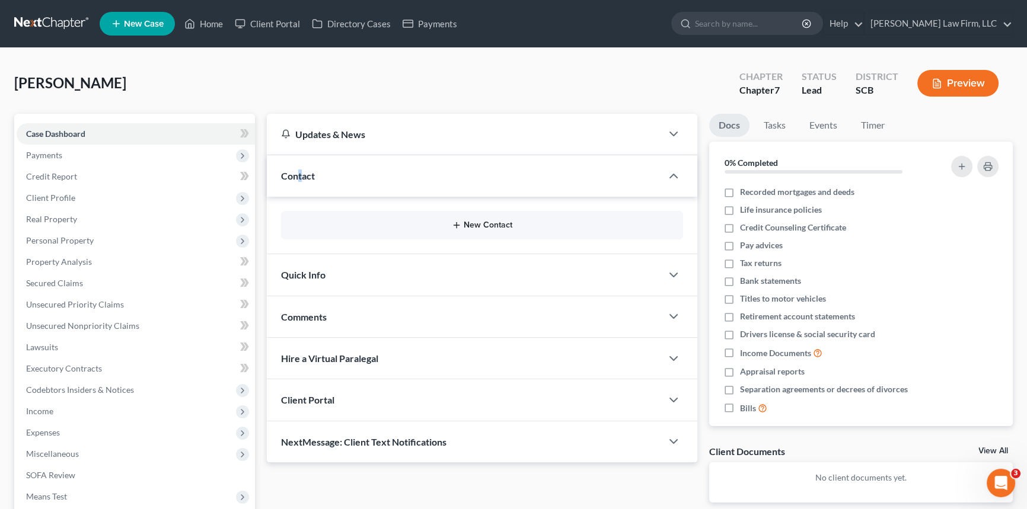
click at [485, 223] on button "New Contact" at bounding box center [482, 225] width 383 height 9
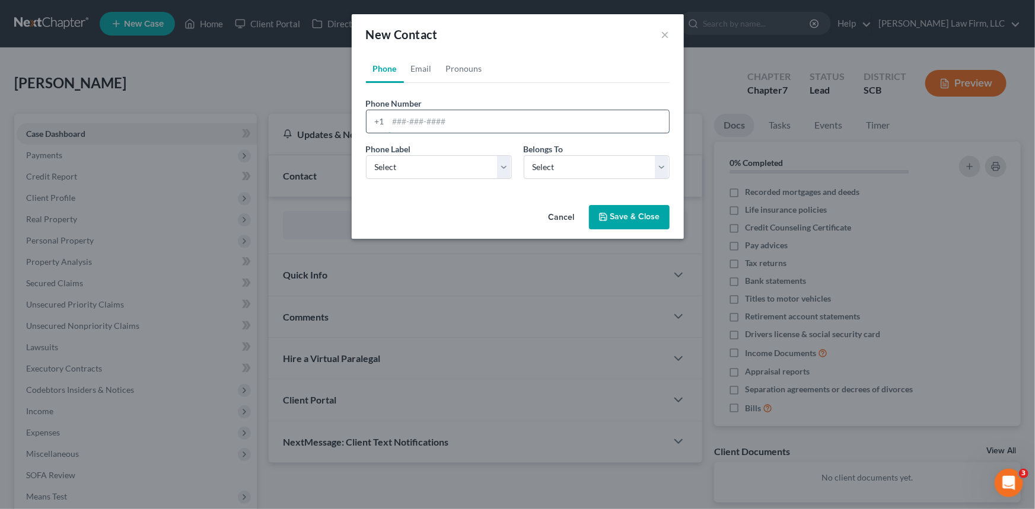
click at [393, 121] on input "tel" at bounding box center [528, 121] width 281 height 23
type input "843-964-4514"
drag, startPoint x: 416, startPoint y: 170, endPoint x: 427, endPoint y: 174, distance: 12.0
click at [416, 170] on select "Select Mobile Home Work Other" at bounding box center [439, 167] width 146 height 24
select select "0"
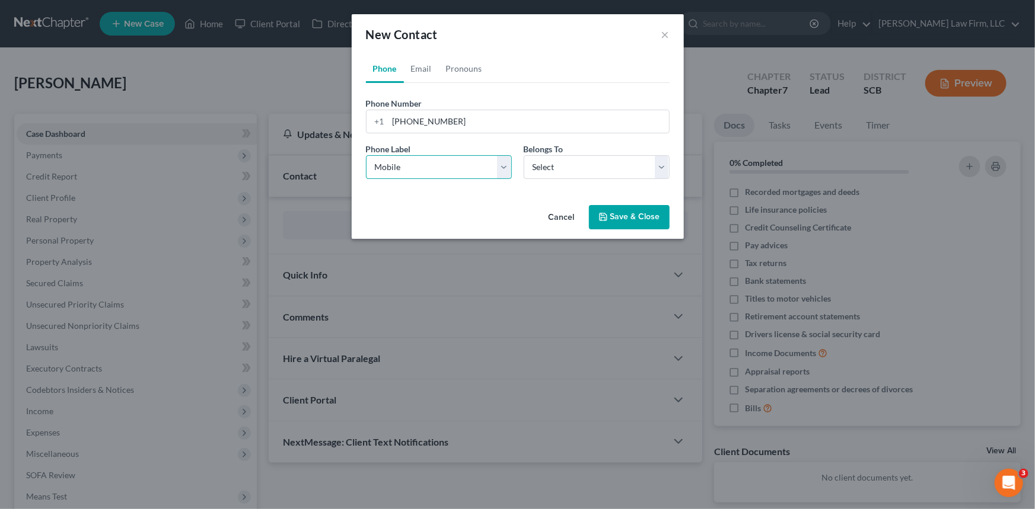
click at [366, 155] on select "Select Mobile Home Work Other" at bounding box center [439, 167] width 146 height 24
drag, startPoint x: 589, startPoint y: 167, endPoint x: 599, endPoint y: 177, distance: 14.3
click at [589, 167] on select "Select Client Other" at bounding box center [597, 167] width 146 height 24
click at [524, 155] on select "Select Client Other" at bounding box center [597, 167] width 146 height 24
drag, startPoint x: 427, startPoint y: 65, endPoint x: 416, endPoint y: 85, distance: 23.3
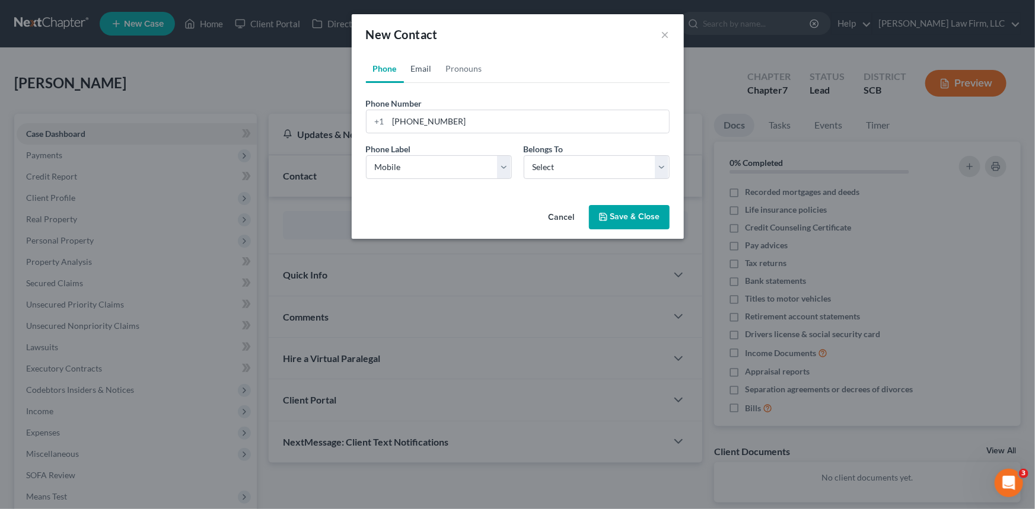
click at [428, 65] on link "Email" at bounding box center [421, 69] width 35 height 28
drag, startPoint x: 398, startPoint y: 122, endPoint x: 415, endPoint y: 120, distance: 17.3
click at [409, 123] on input "email" at bounding box center [528, 121] width 281 height 23
type input "d"
type input "nissanguy5100@gmail.com"
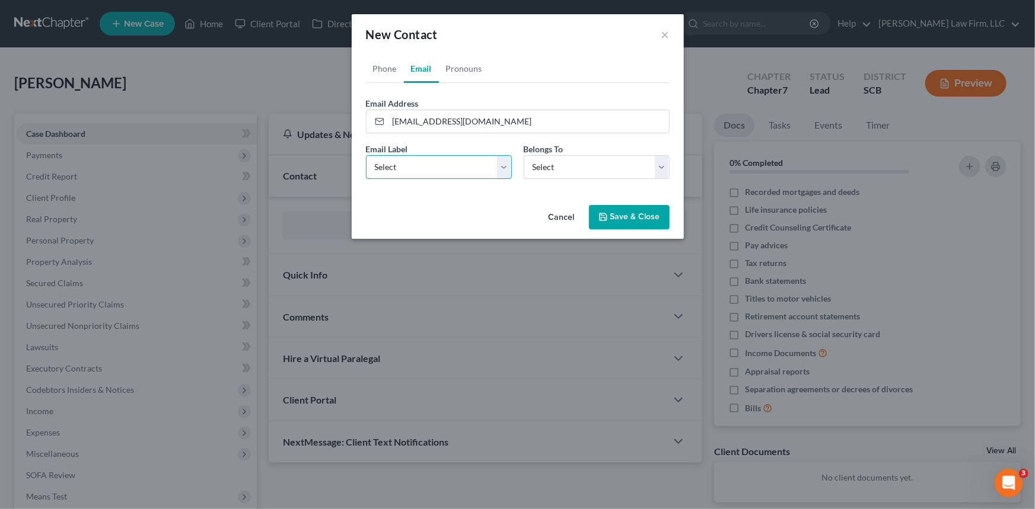
drag, startPoint x: 507, startPoint y: 164, endPoint x: 483, endPoint y: 176, distance: 26.8
click at [509, 168] on select "Select Home Work Other" at bounding box center [439, 167] width 146 height 24
select select "0"
click at [366, 155] on select "Select Home Work Other" at bounding box center [439, 167] width 146 height 24
click at [662, 161] on select "Select Client Other" at bounding box center [597, 167] width 146 height 24
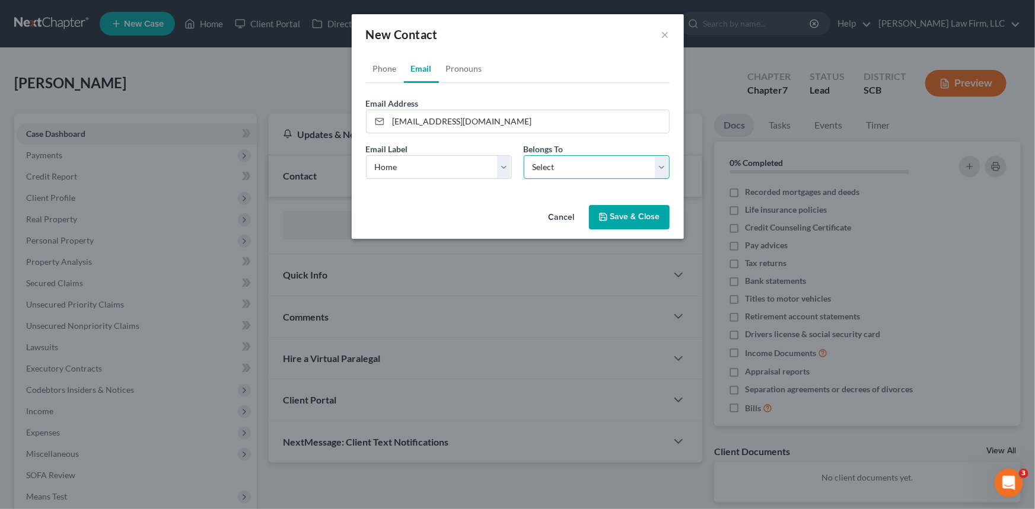
select select "0"
click at [524, 155] on select "Select Client Other" at bounding box center [597, 167] width 146 height 24
click at [644, 214] on button "Save & Close" at bounding box center [629, 217] width 81 height 25
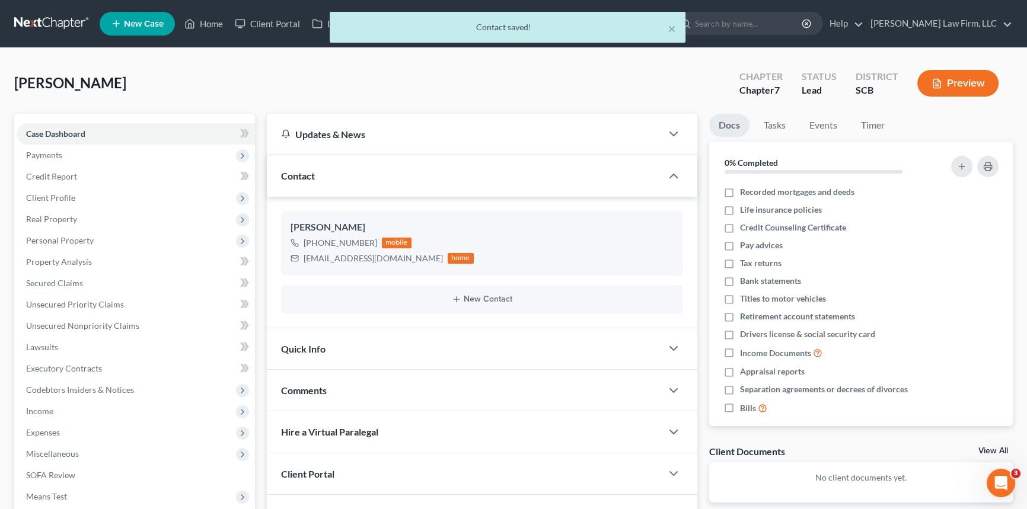
click at [308, 341] on div "Quick Info" at bounding box center [464, 349] width 395 height 41
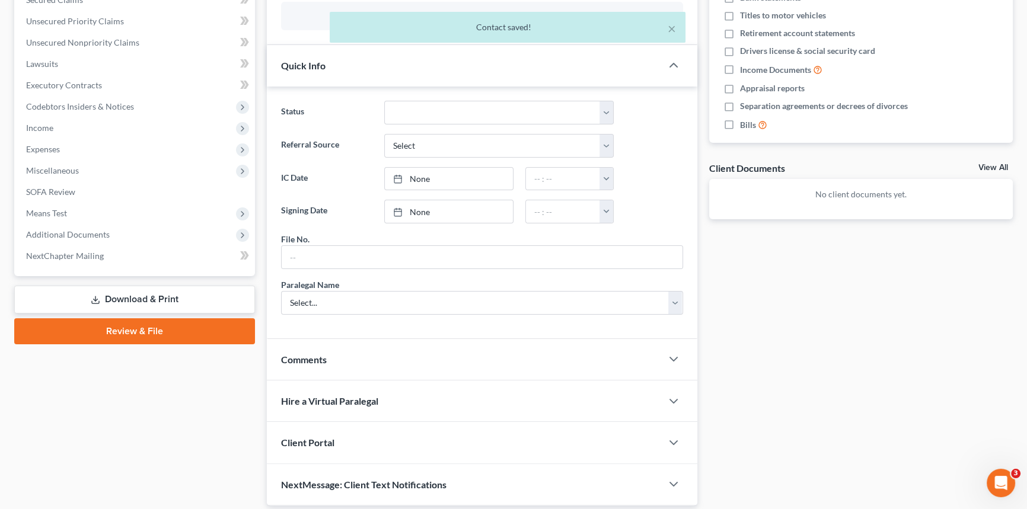
scroll to position [323, 0]
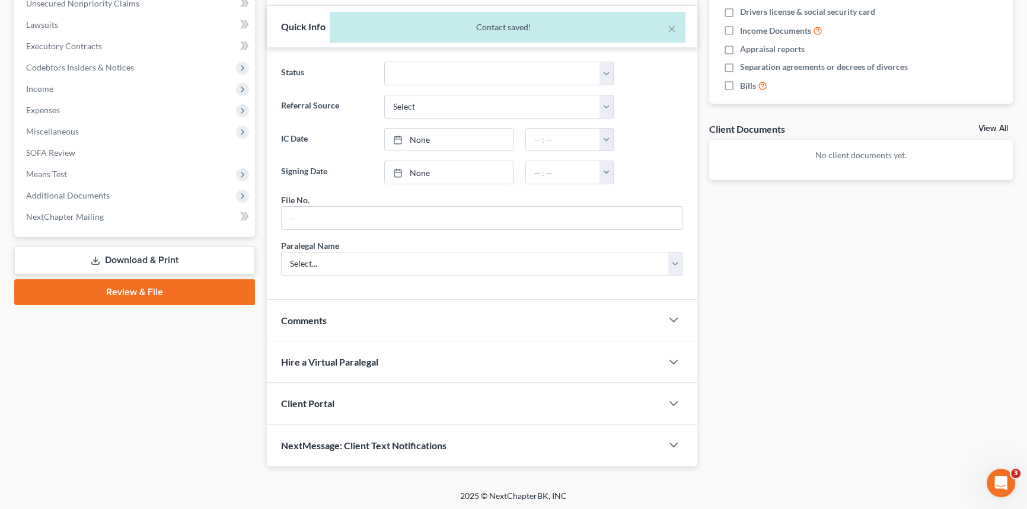
click at [308, 398] on span "Client Portal" at bounding box center [307, 403] width 53 height 11
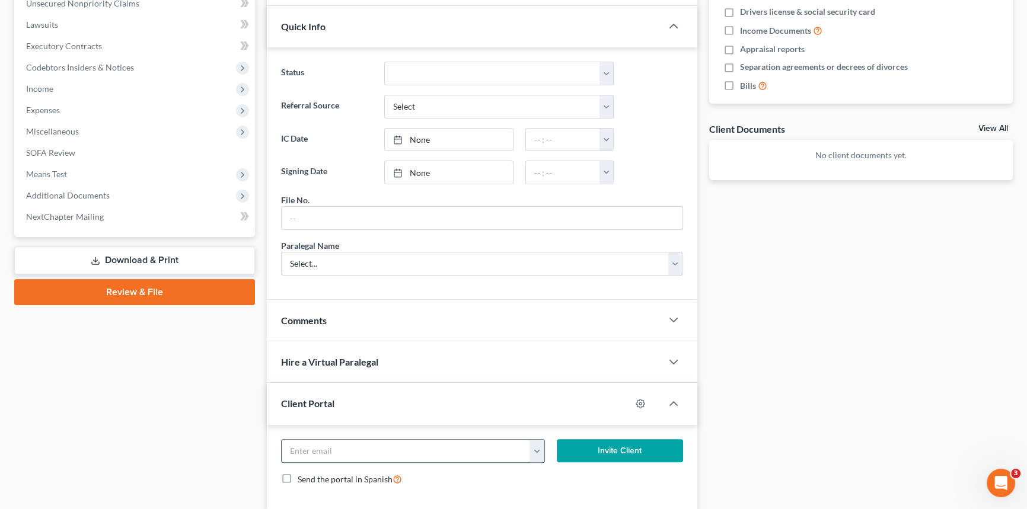
click at [301, 448] on input "email" at bounding box center [406, 451] width 248 height 23
type input "nissanguy5100@gmail.com"
click at [619, 444] on button "Invite Client" at bounding box center [620, 451] width 126 height 24
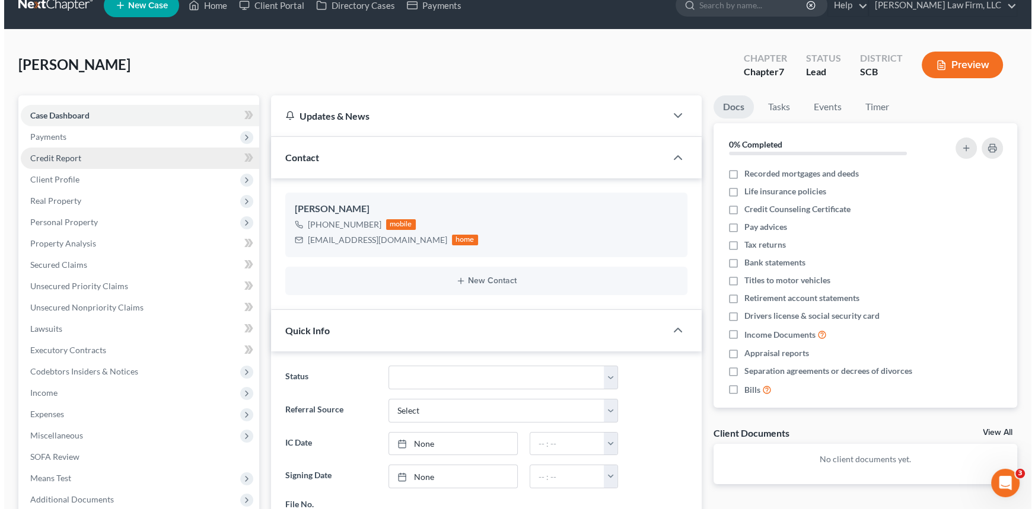
scroll to position [0, 0]
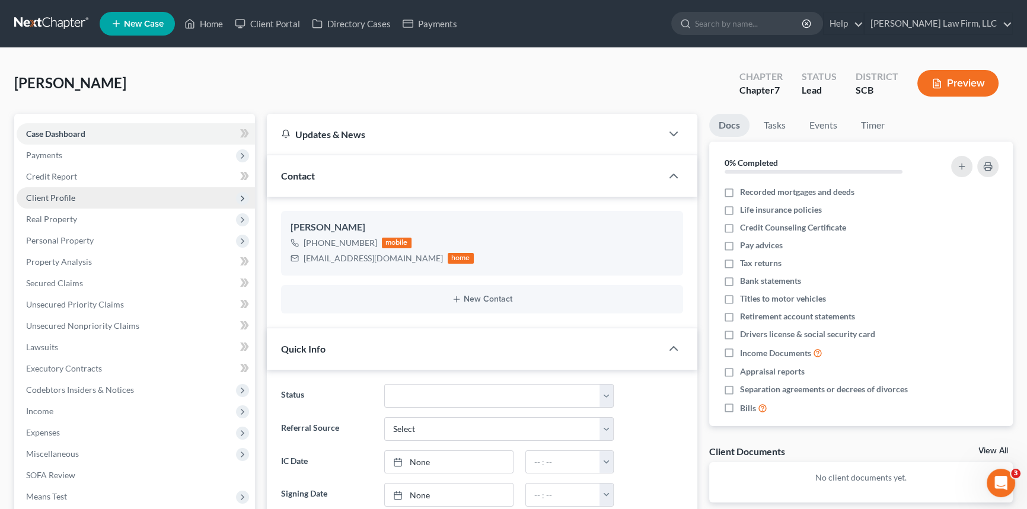
click at [53, 196] on span "Client Profile" at bounding box center [50, 198] width 49 height 10
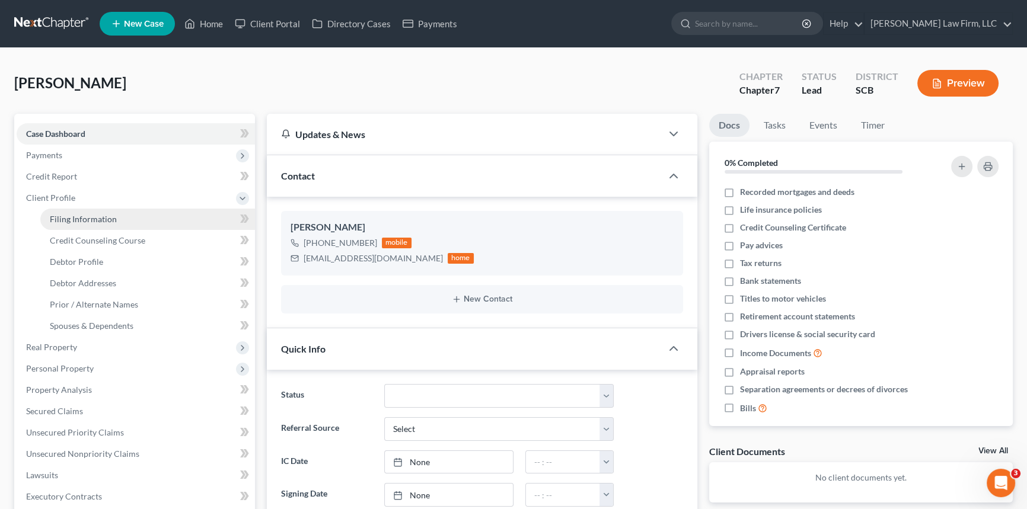
click at [79, 214] on span "Filing Information" at bounding box center [83, 219] width 67 height 10
select select "1"
select select "0"
select select "72"
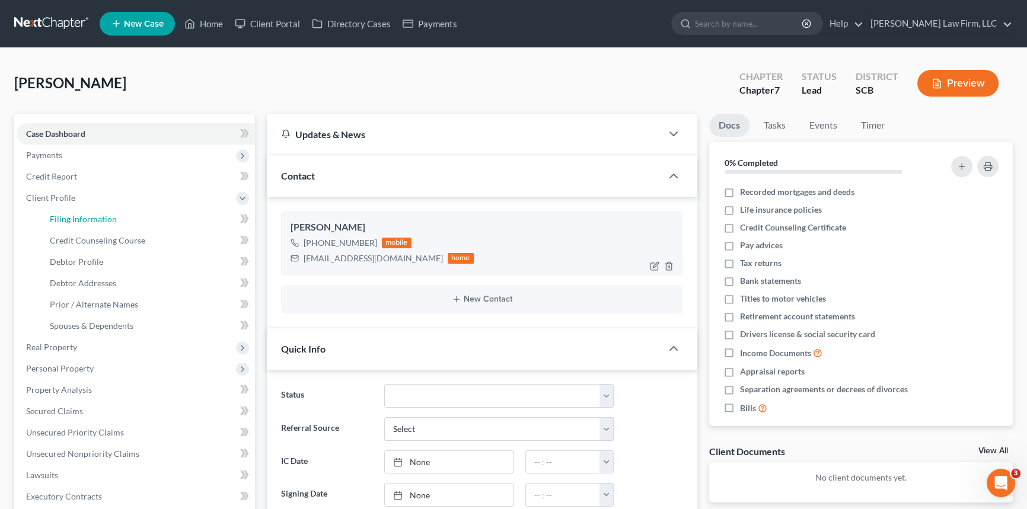
select select "42"
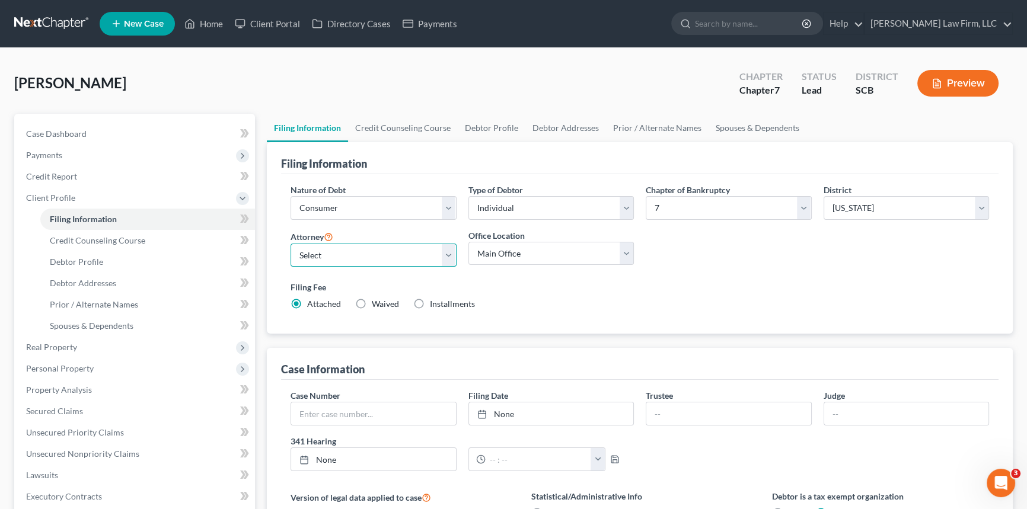
click at [446, 254] on select "Select Robert Meredith, Jr. - SCB Elizabeth Heilig - SCB" at bounding box center [374, 256] width 166 height 24
select select "0"
click at [291, 244] on select "Select Robert Meredith, Jr. - SCB Elizabeth Heilig - SCB" at bounding box center [374, 256] width 166 height 24
click at [79, 259] on span "Debtor Profile" at bounding box center [76, 262] width 53 height 10
select select "0"
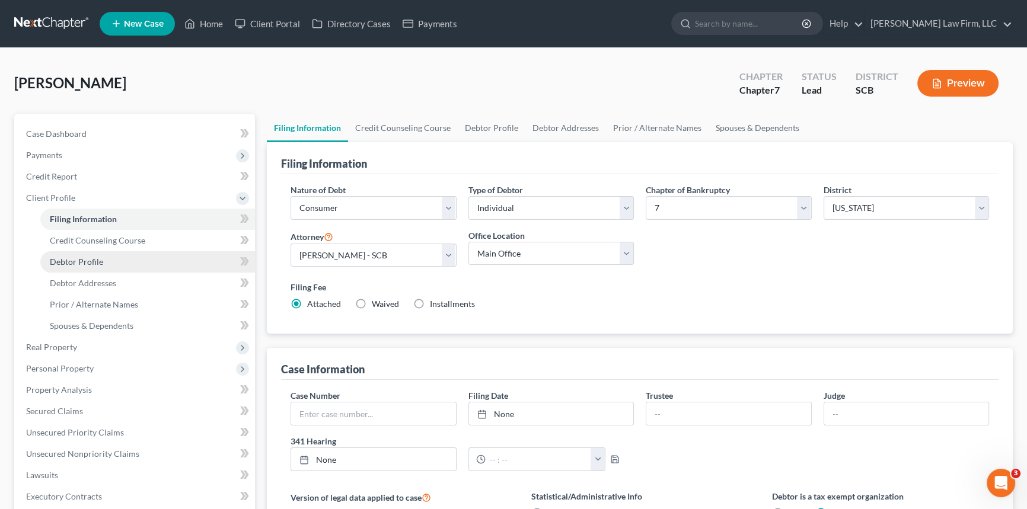
select select "0"
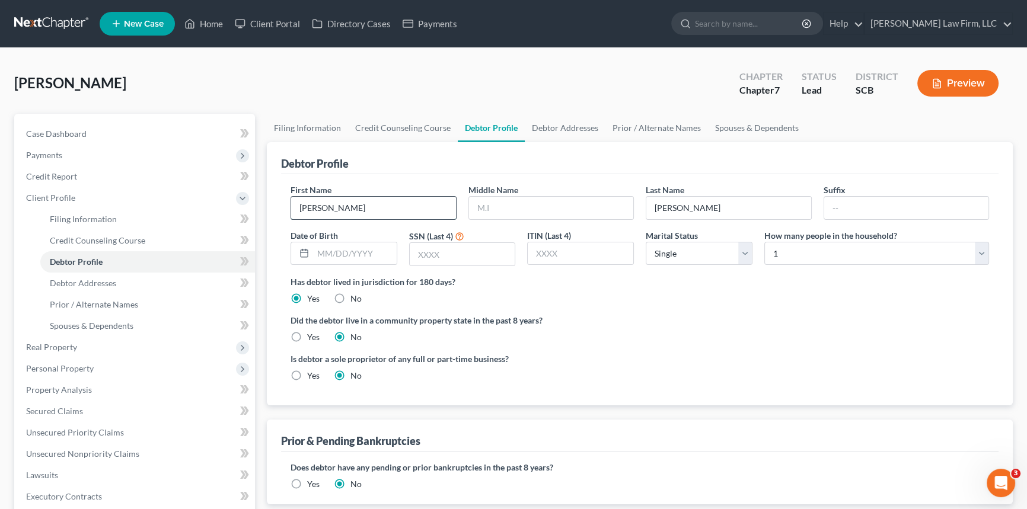
click at [324, 197] on input "Donald" at bounding box center [373, 208] width 165 height 23
click at [483, 197] on input "text" at bounding box center [551, 208] width 165 height 23
type input "Alan"
click at [91, 278] on span "Debtor Addresses" at bounding box center [83, 283] width 66 height 10
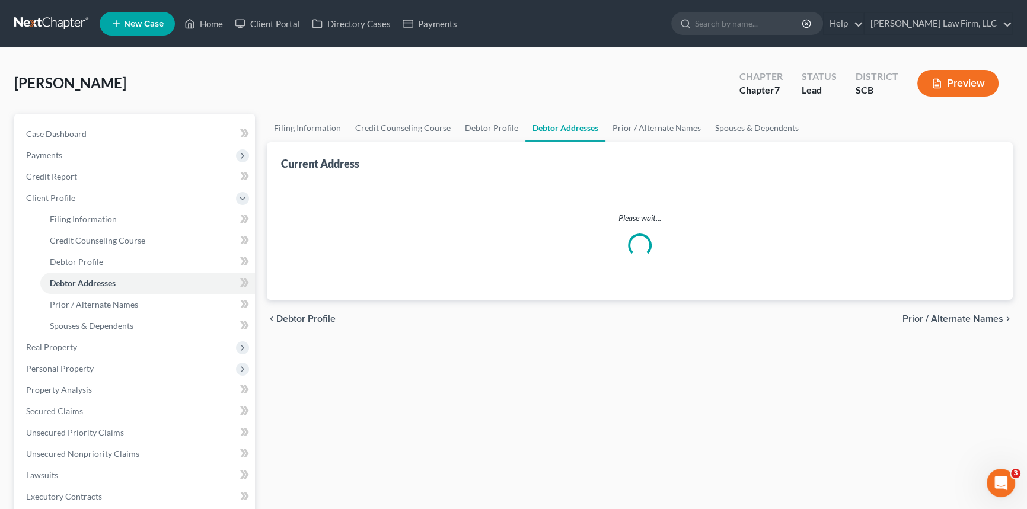
select select "0"
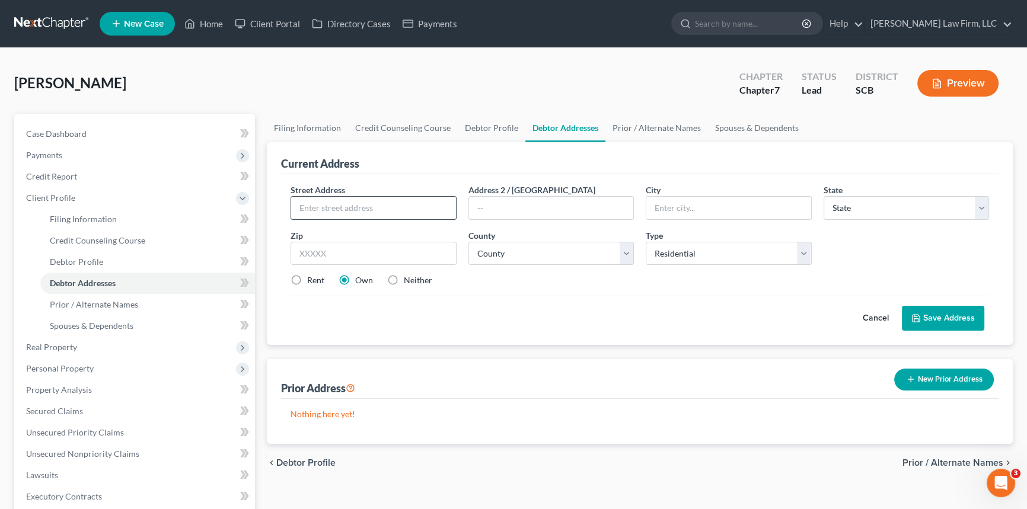
click at [306, 202] on input "text" at bounding box center [373, 208] width 165 height 23
type input "411 Schulte Acres Lane"
type input "Saint Stephen"
select select "42"
click at [316, 253] on input "text" at bounding box center [374, 254] width 166 height 24
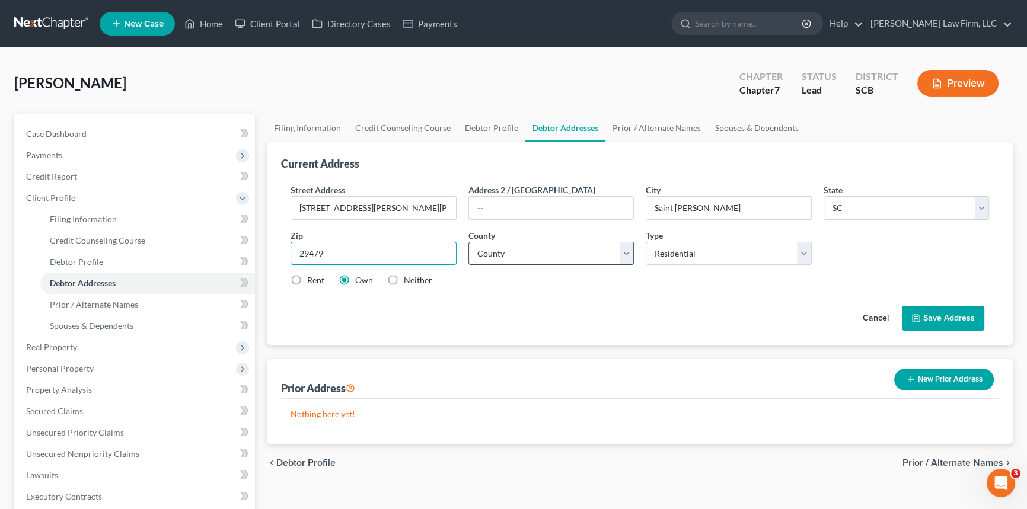
type input "29479"
click at [487, 253] on select "County Abbeville County Aiken County Allendale County Anderson County Bamberg C…" at bounding box center [552, 254] width 166 height 24
select select "7"
click at [469, 242] on select "County Abbeville County Aiken County Allendale County Anderson County Bamberg C…" at bounding box center [552, 254] width 166 height 24
click at [937, 310] on button "Save Address" at bounding box center [943, 318] width 82 height 25
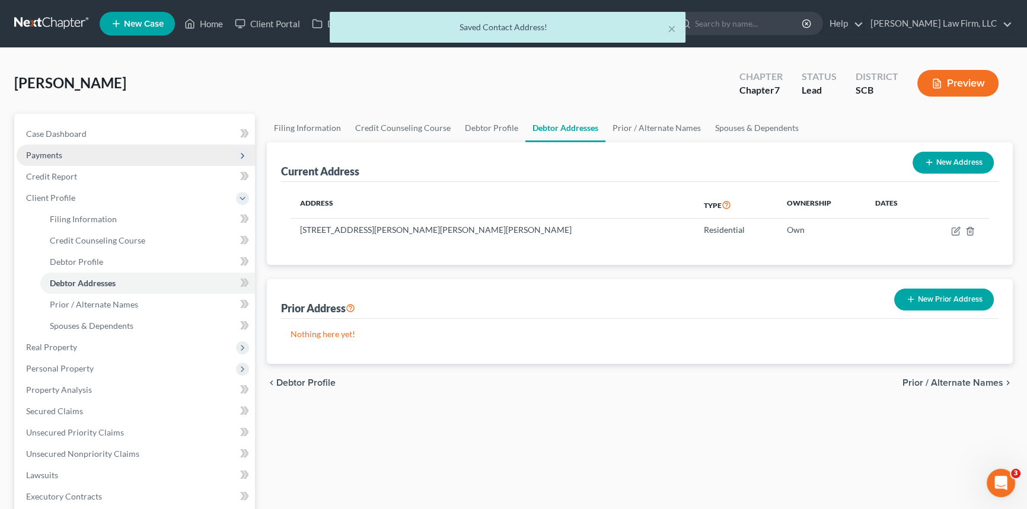
click at [42, 152] on span "Payments" at bounding box center [44, 155] width 36 height 10
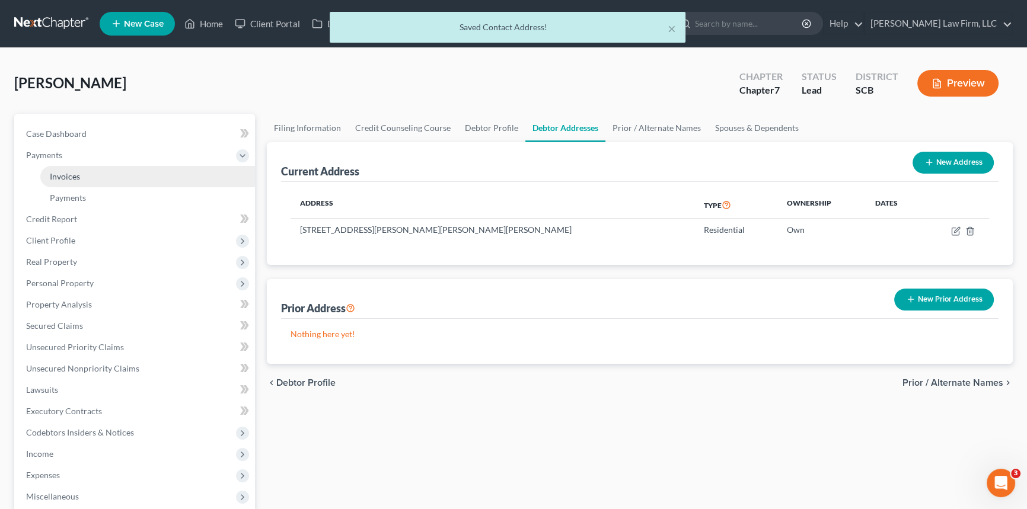
click at [65, 177] on span "Invoices" at bounding box center [65, 176] width 30 height 10
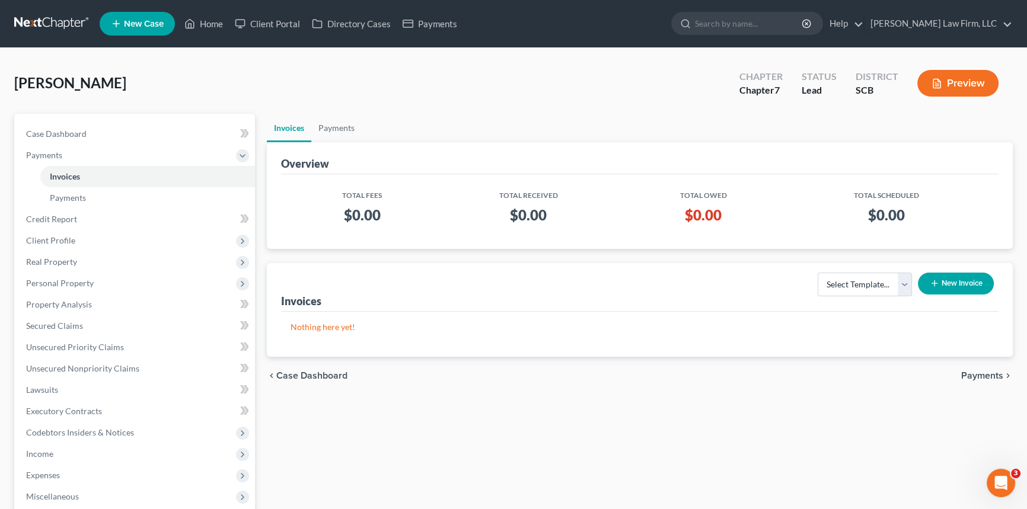
click at [943, 278] on button "New Invoice" at bounding box center [956, 284] width 76 height 22
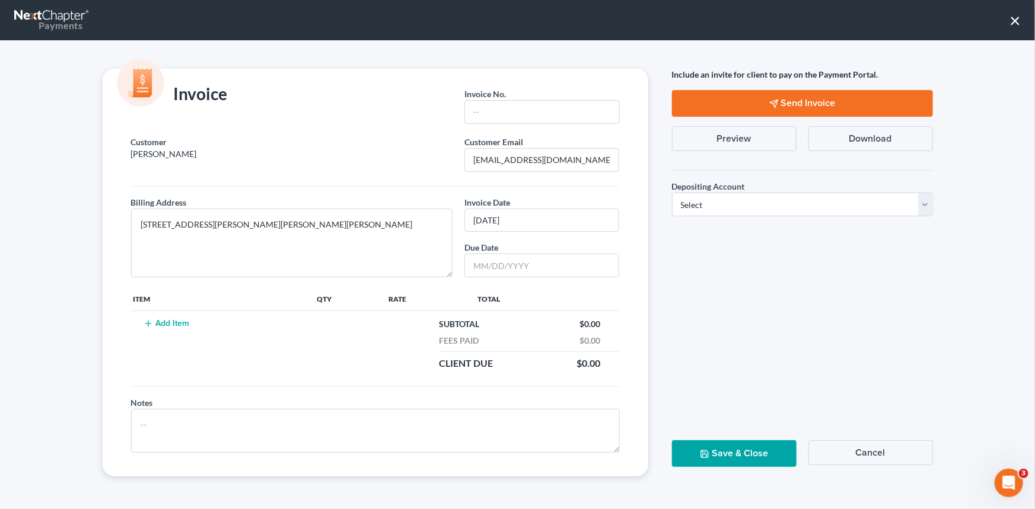
click at [1018, 20] on button "×" at bounding box center [1014, 20] width 11 height 19
click at [879, 449] on button "Cancel" at bounding box center [870, 453] width 125 height 25
click at [863, 450] on button "Cancel" at bounding box center [870, 453] width 125 height 25
click at [863, 448] on button "Cancel" at bounding box center [870, 453] width 125 height 25
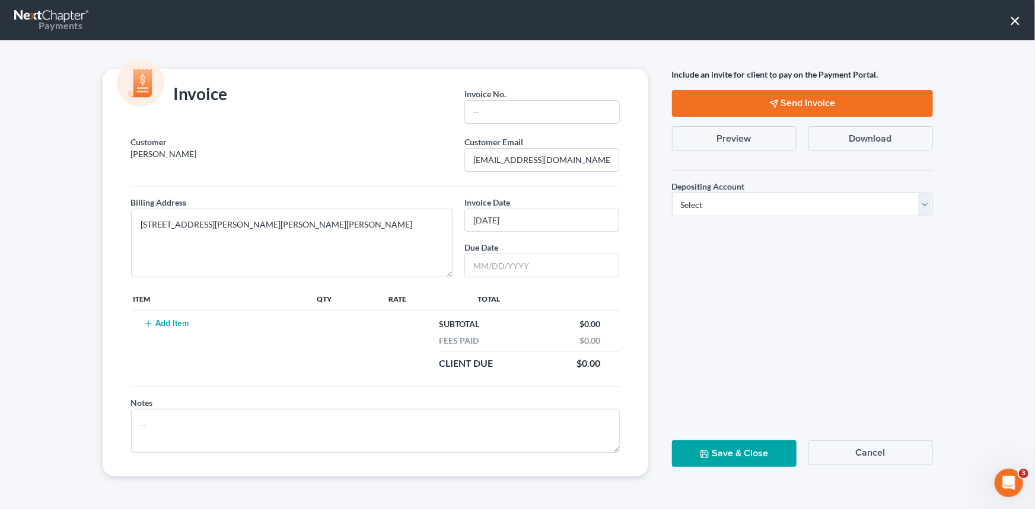
drag, startPoint x: 859, startPoint y: 451, endPoint x: 865, endPoint y: 447, distance: 7.4
click at [859, 450] on button "Cancel" at bounding box center [870, 453] width 125 height 25
click at [1014, 21] on button "×" at bounding box center [1014, 20] width 11 height 19
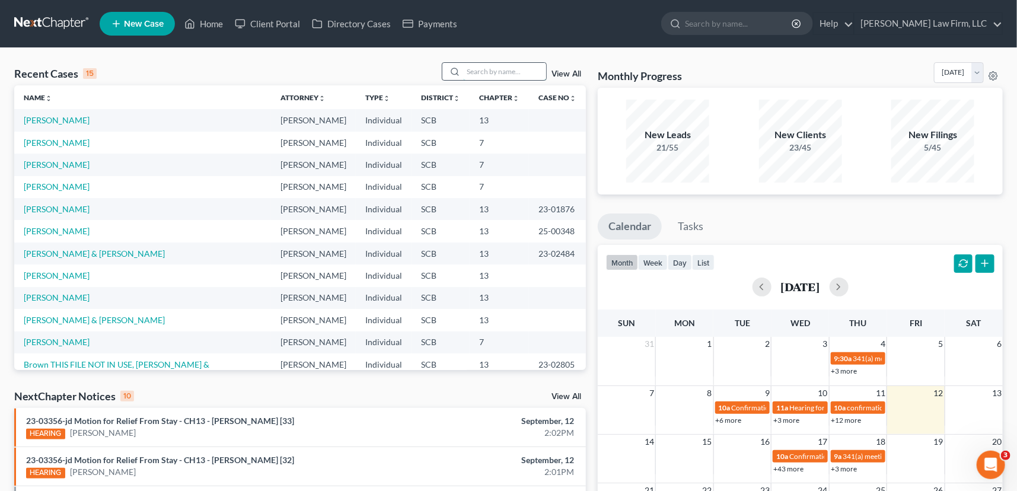
click at [470, 71] on input "search" at bounding box center [504, 71] width 83 height 17
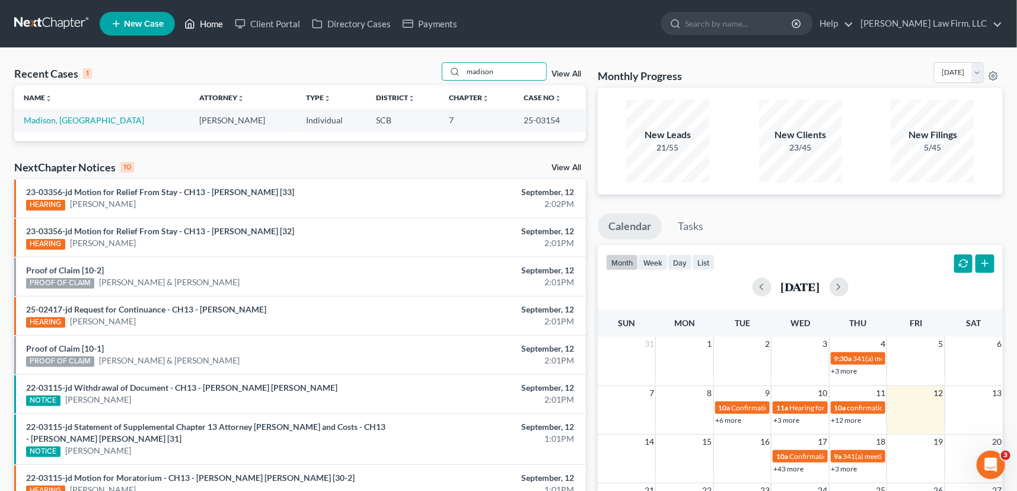
type input "madison"
click at [212, 22] on link "Home" at bounding box center [204, 23] width 50 height 21
